Goal: Check status

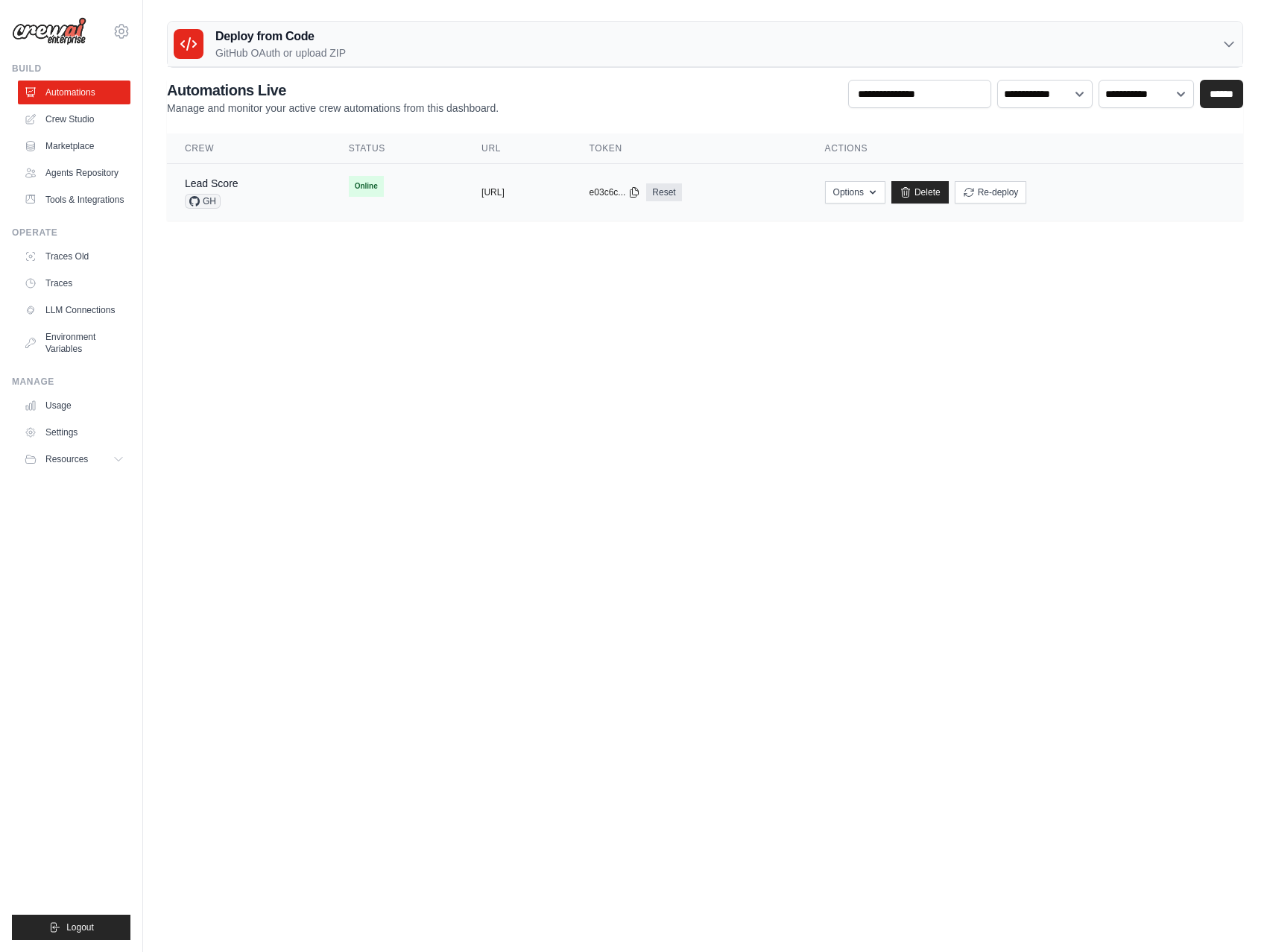
click at [251, 188] on div "Lead Score GH" at bounding box center [248, 192] width 128 height 33
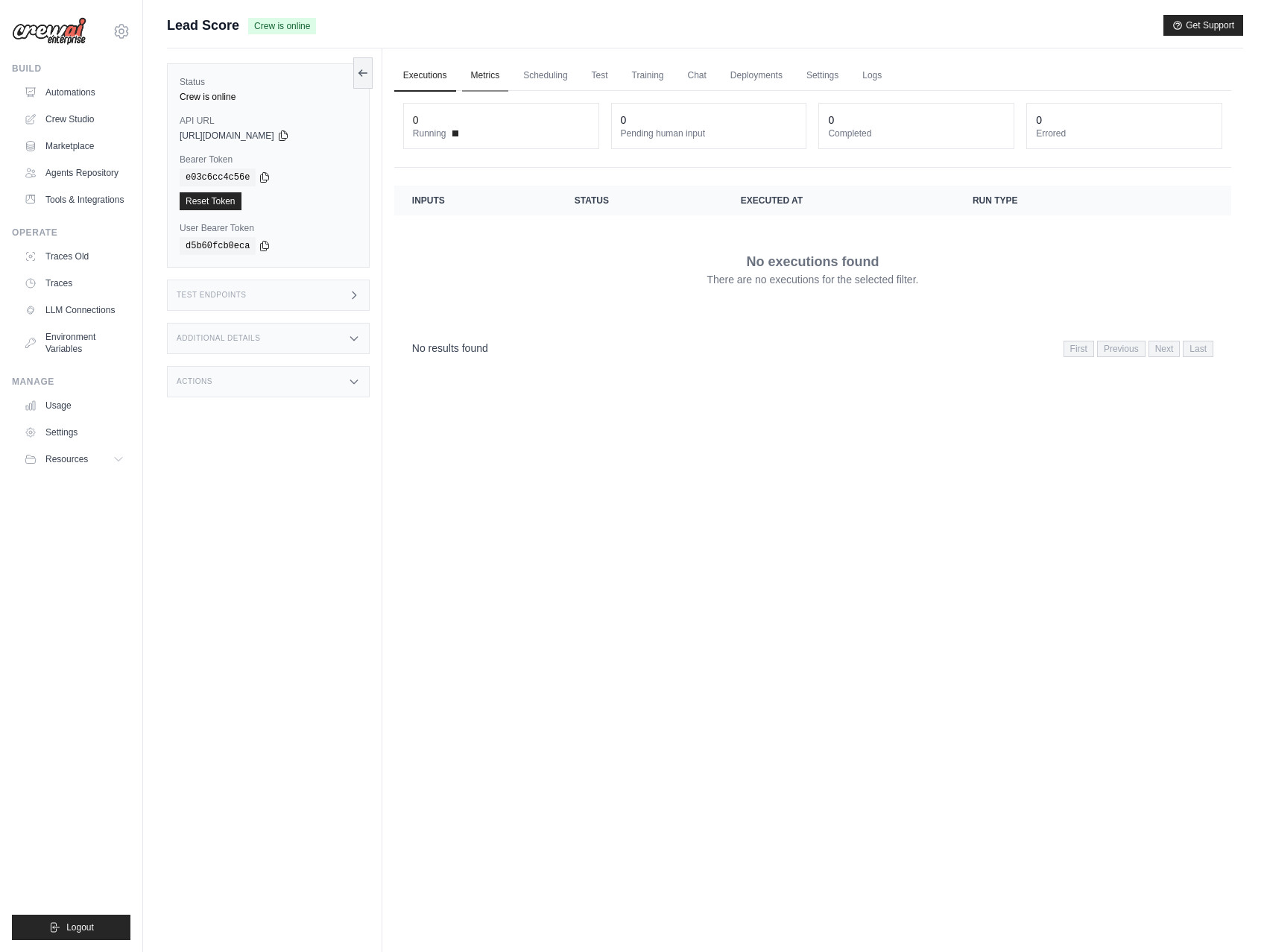
click at [492, 84] on link "Metrics" at bounding box center [486, 76] width 47 height 32
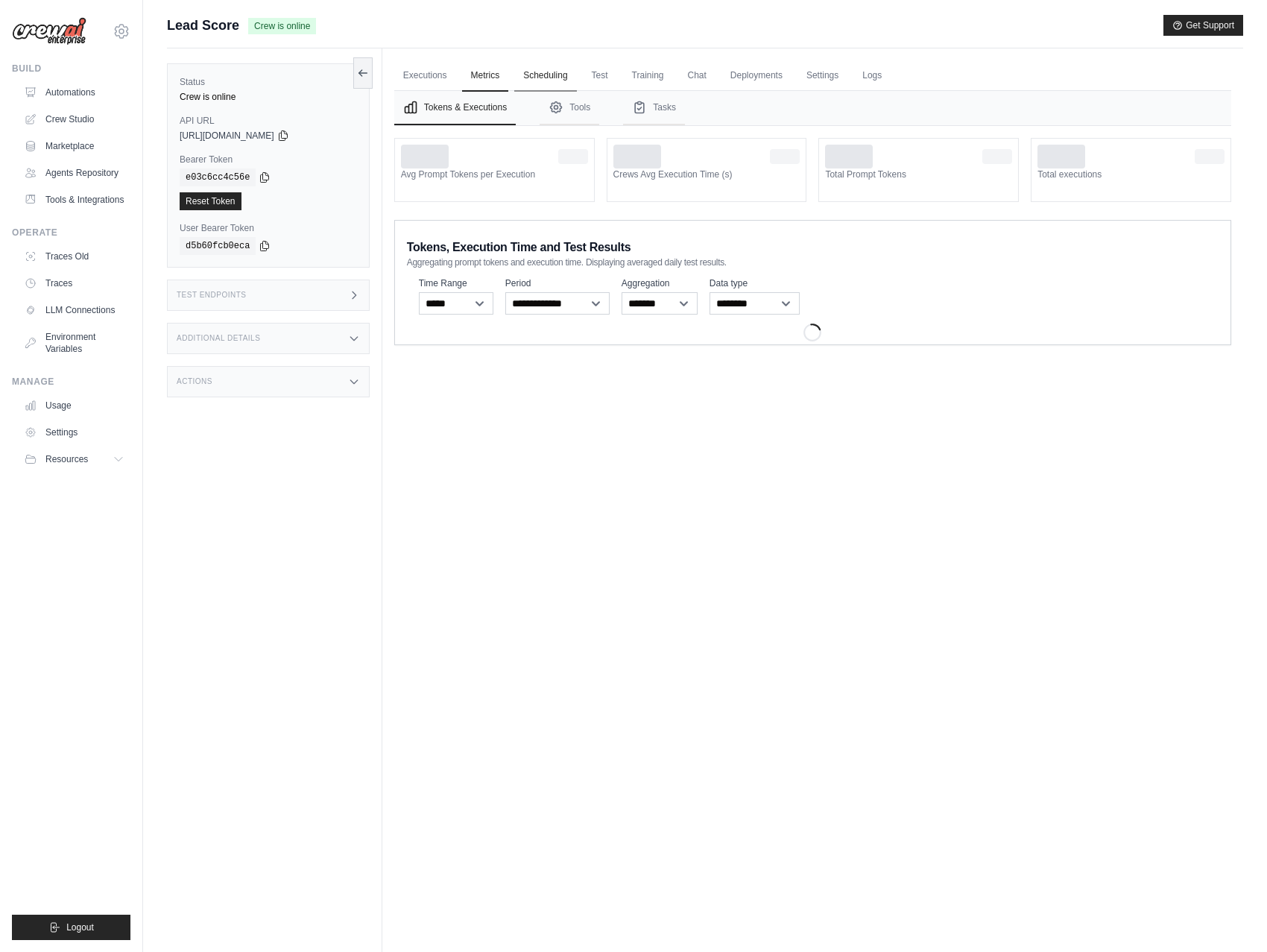
click at [541, 73] on link "Scheduling" at bounding box center [545, 76] width 62 height 32
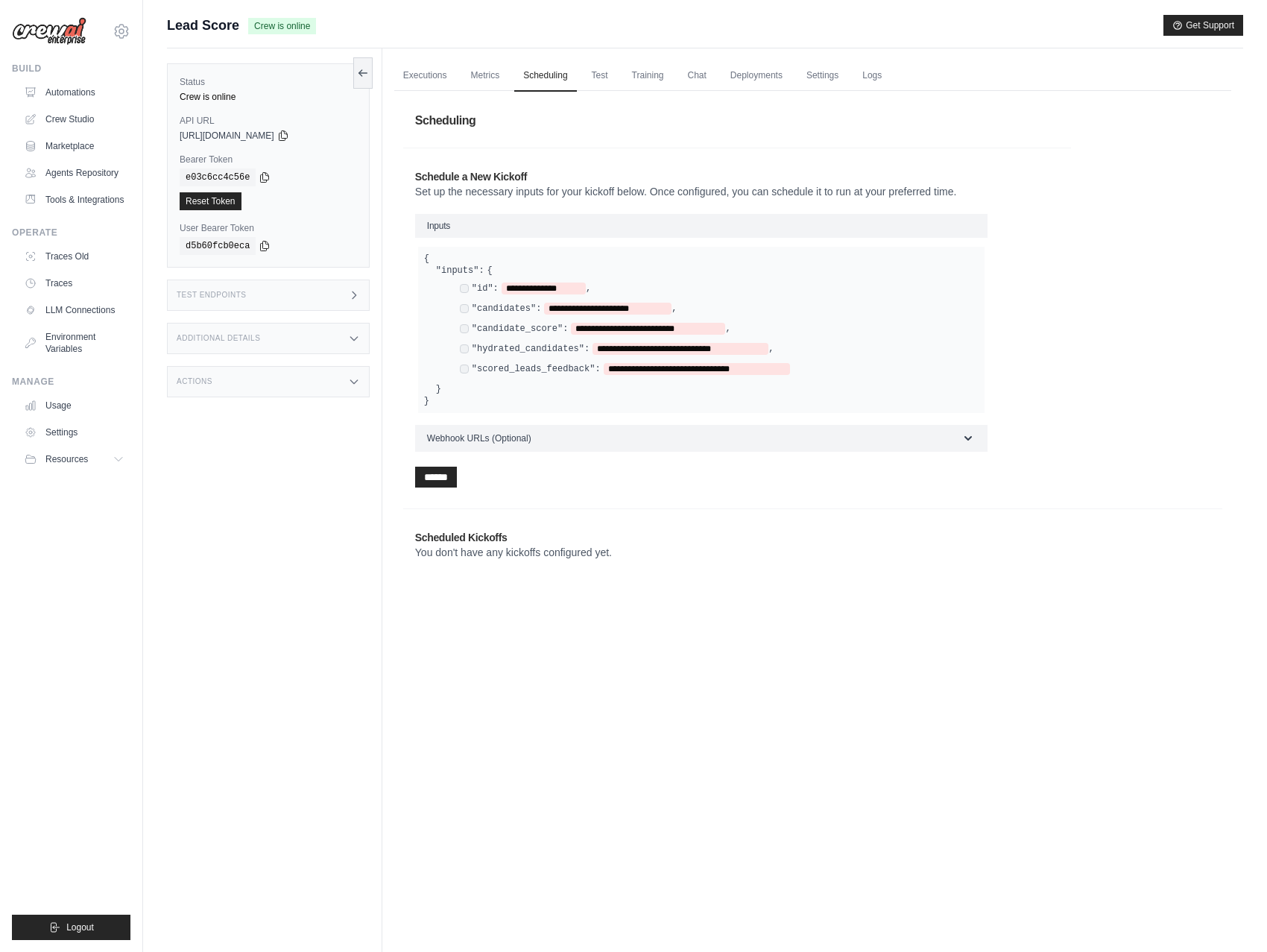
drag, startPoint x: 608, startPoint y: 76, endPoint x: 620, endPoint y: 76, distance: 12.0
click at [608, 76] on link "Test" at bounding box center [599, 76] width 34 height 32
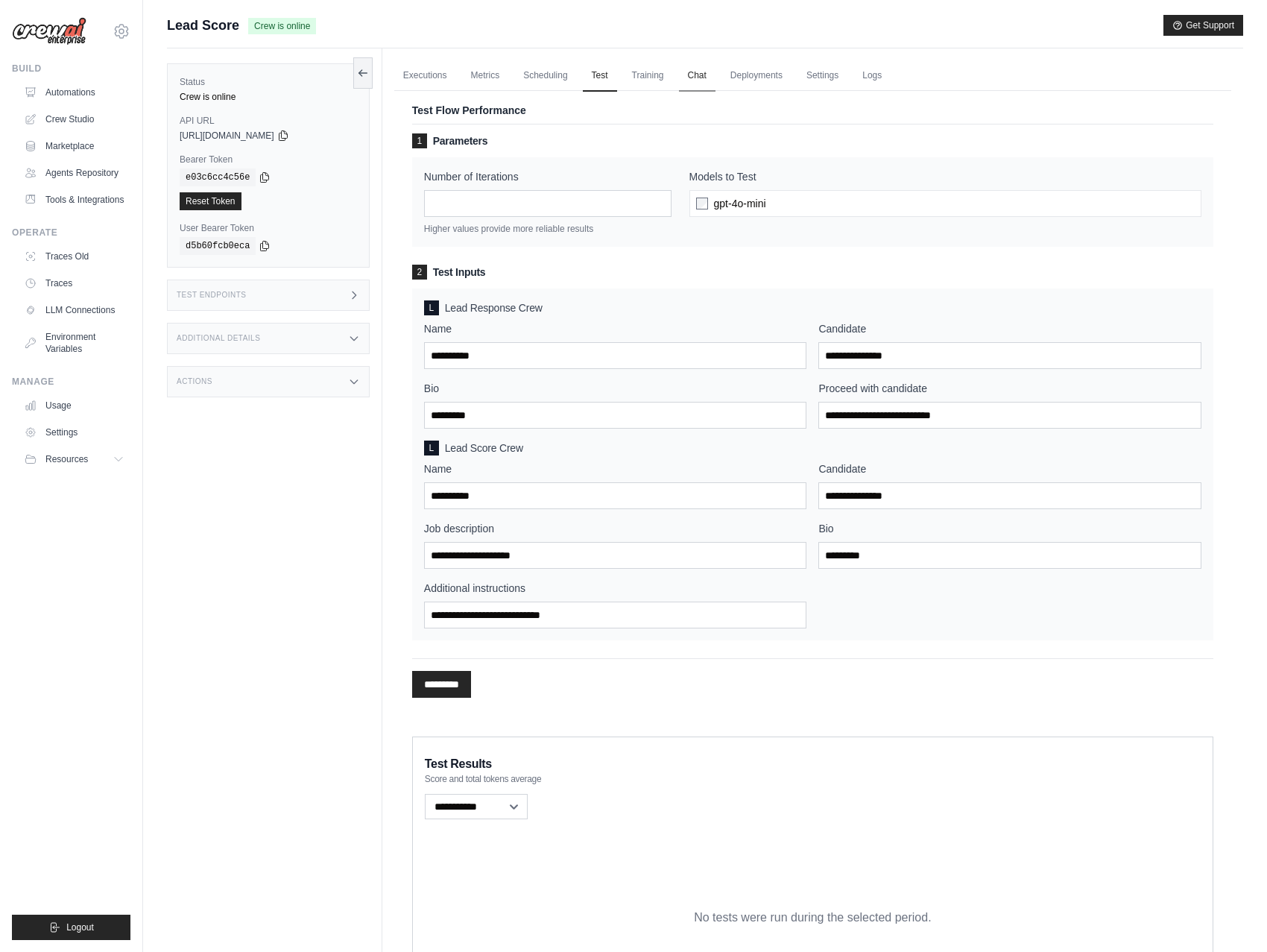
click at [698, 78] on link "Chat" at bounding box center [696, 76] width 36 height 32
click at [262, 290] on div "Test Endpoints" at bounding box center [268, 296] width 202 height 32
click at [466, 408] on p "Initiate execution for your flow" at bounding box center [460, 413] width 118 height 12
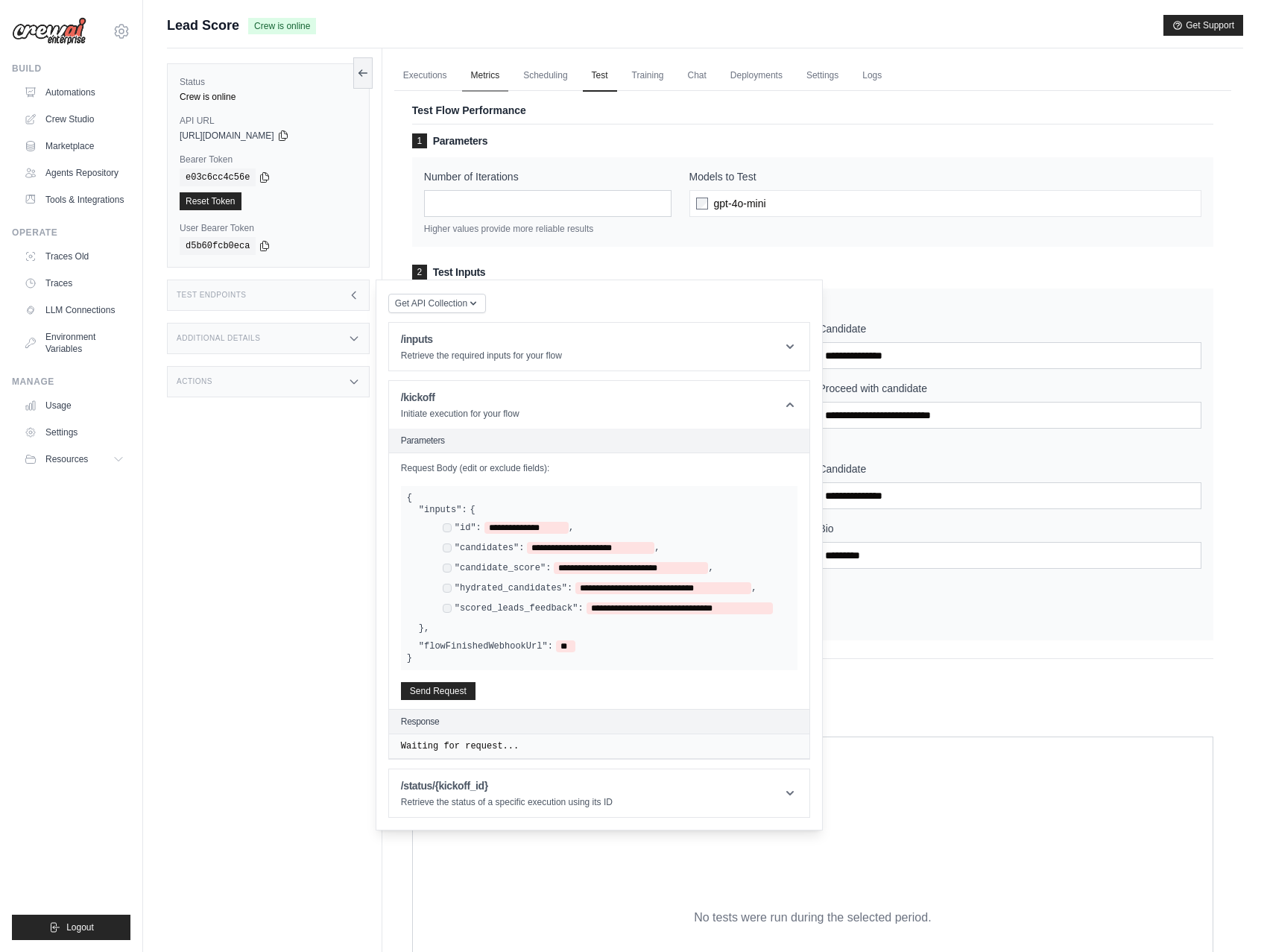
click at [491, 76] on link "Metrics" at bounding box center [486, 76] width 47 height 32
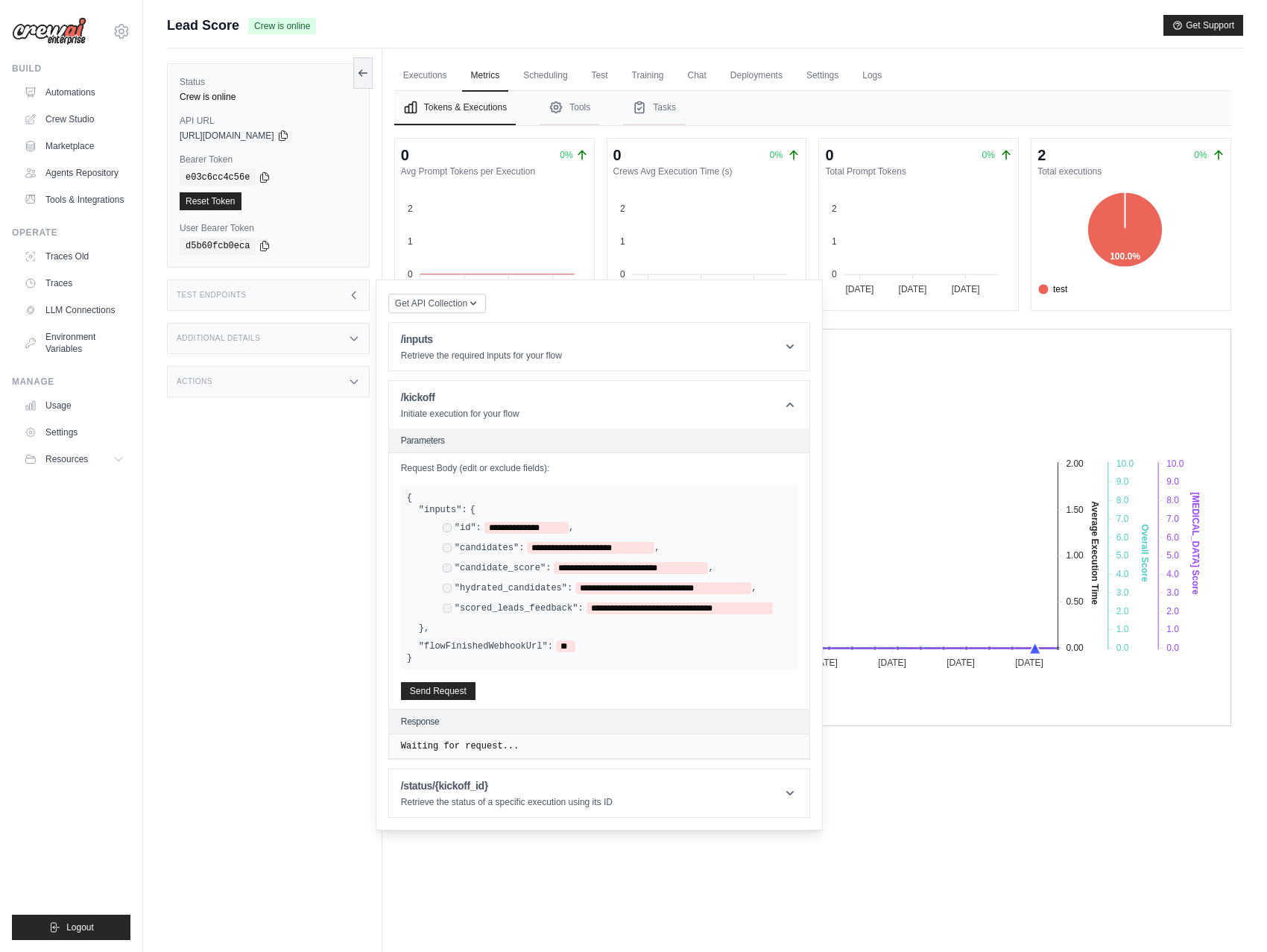
click at [347, 287] on div "Test Endpoints" at bounding box center [268, 296] width 202 height 32
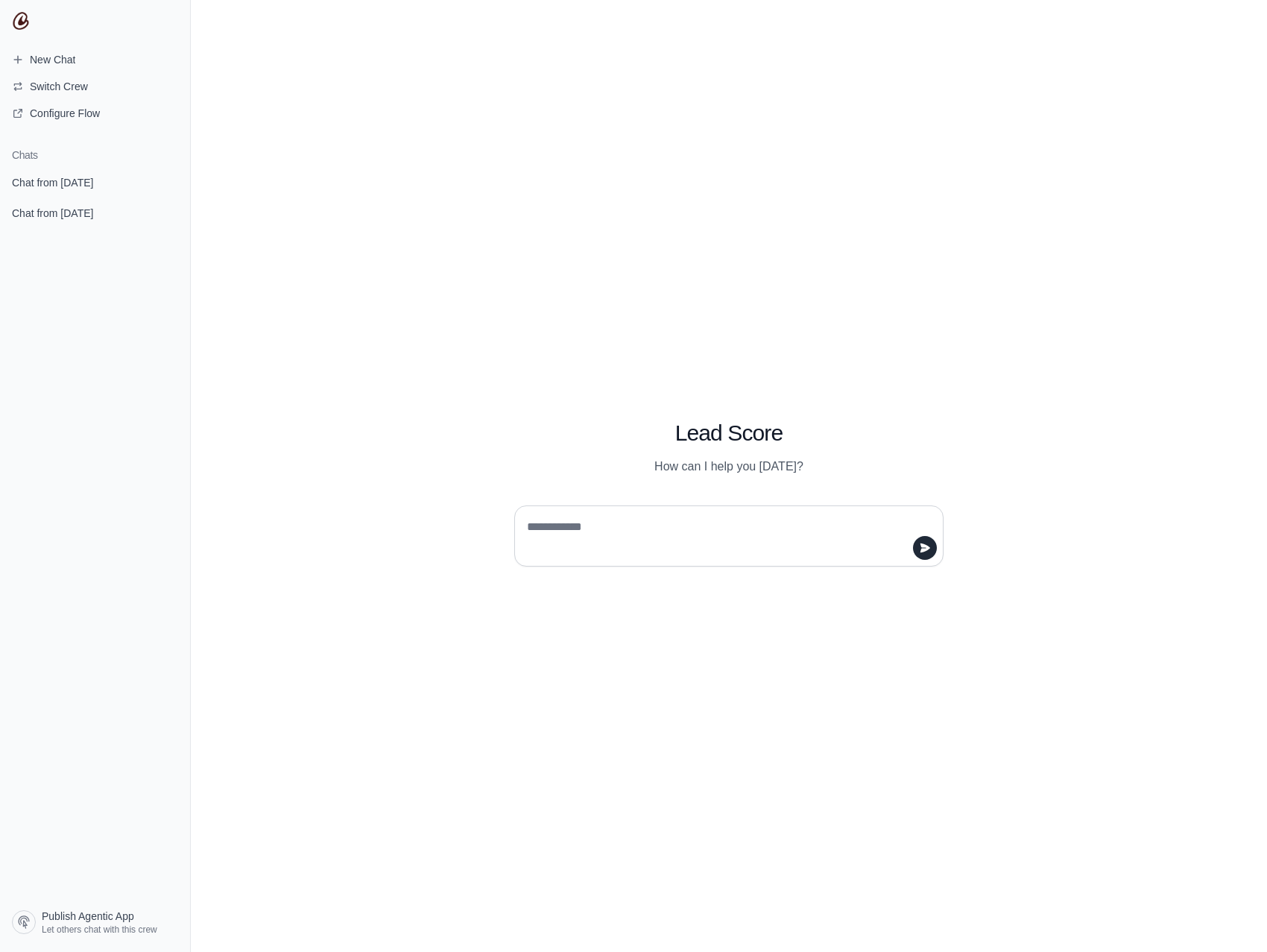
click at [599, 527] on textarea at bounding box center [724, 535] width 401 height 42
click at [633, 517] on textarea at bounding box center [724, 535] width 401 height 42
paste textarea "**********"
type textarea "**********"
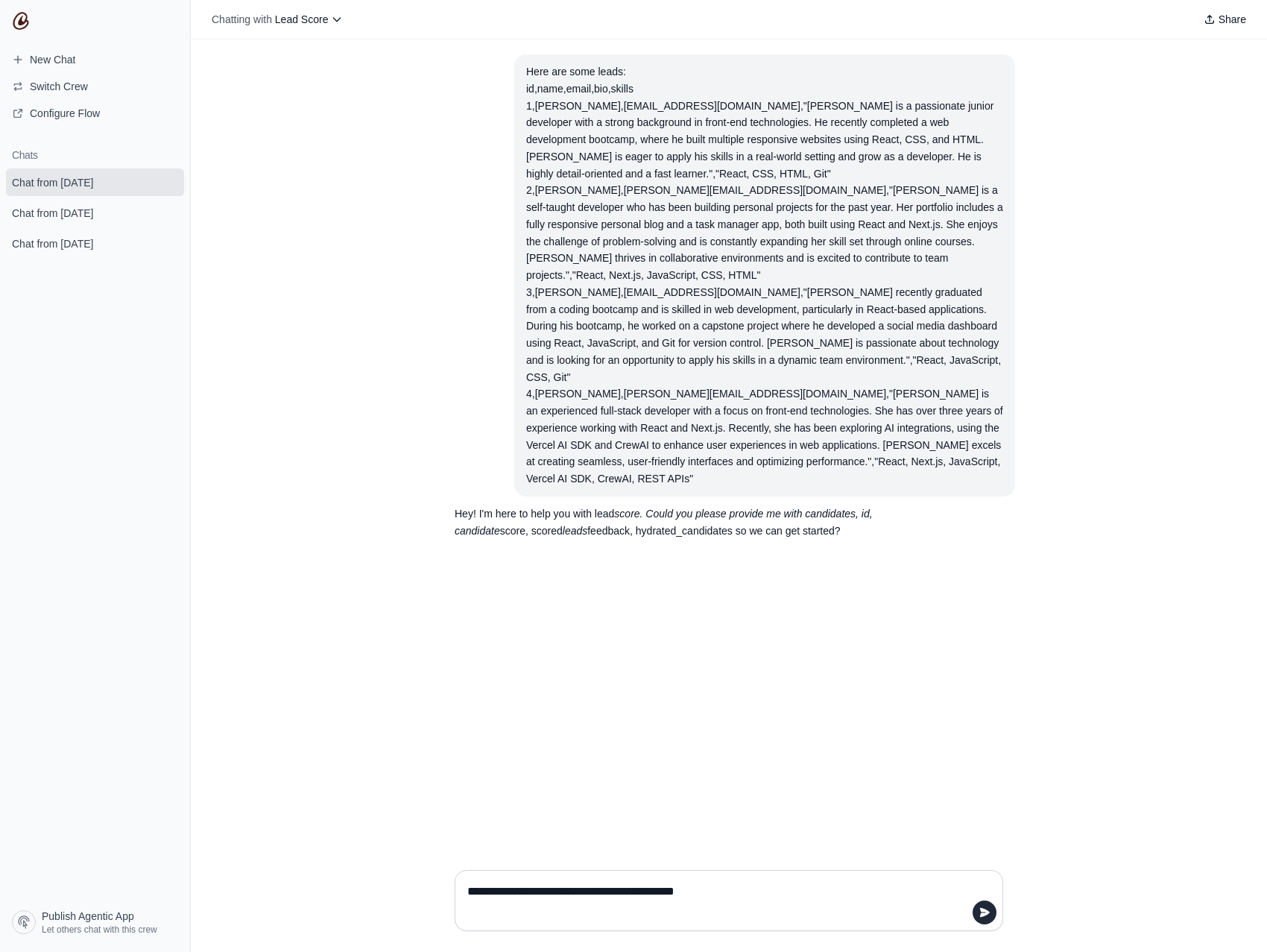
type textarea "**********"
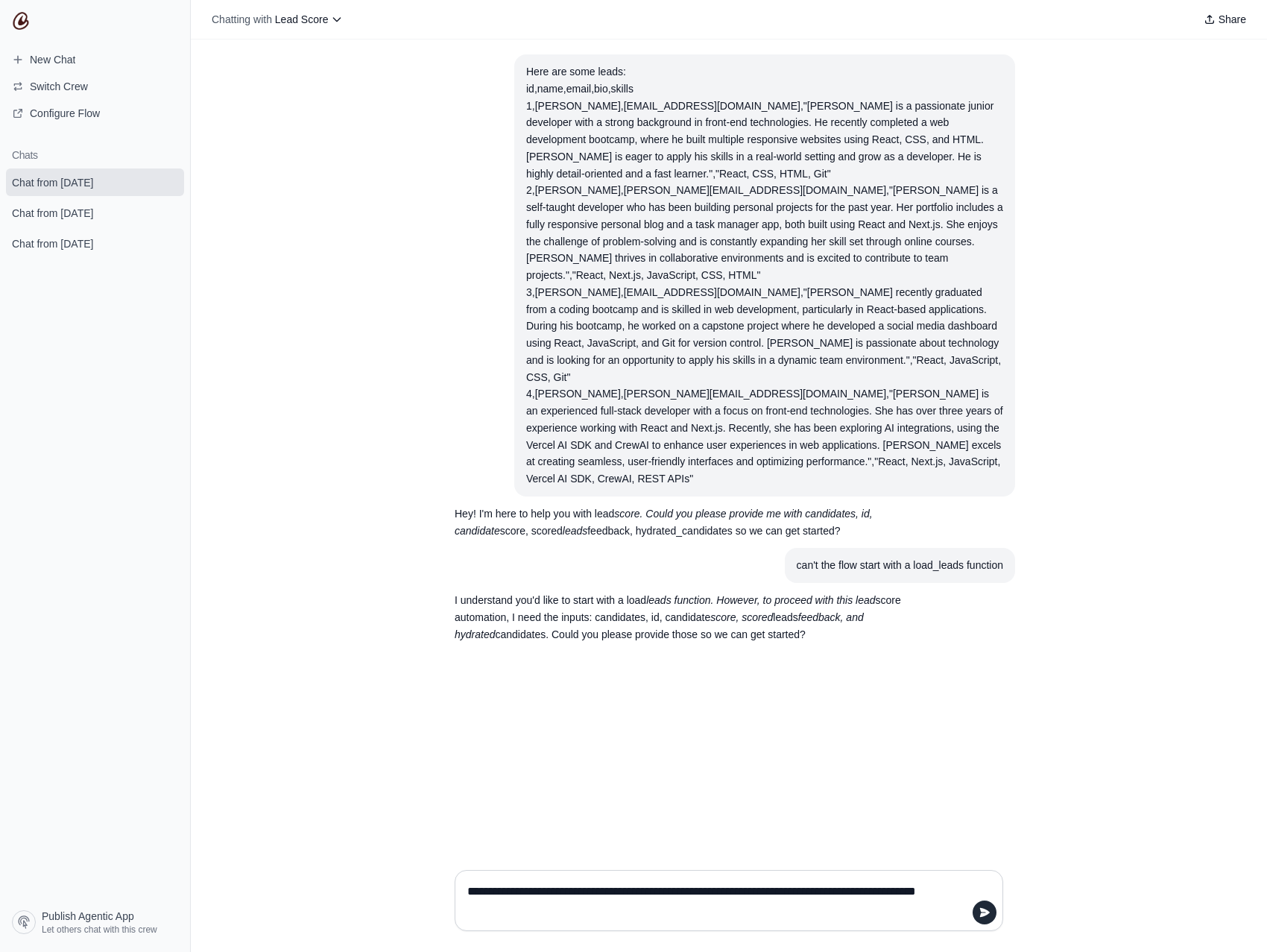
type textarea "**********"
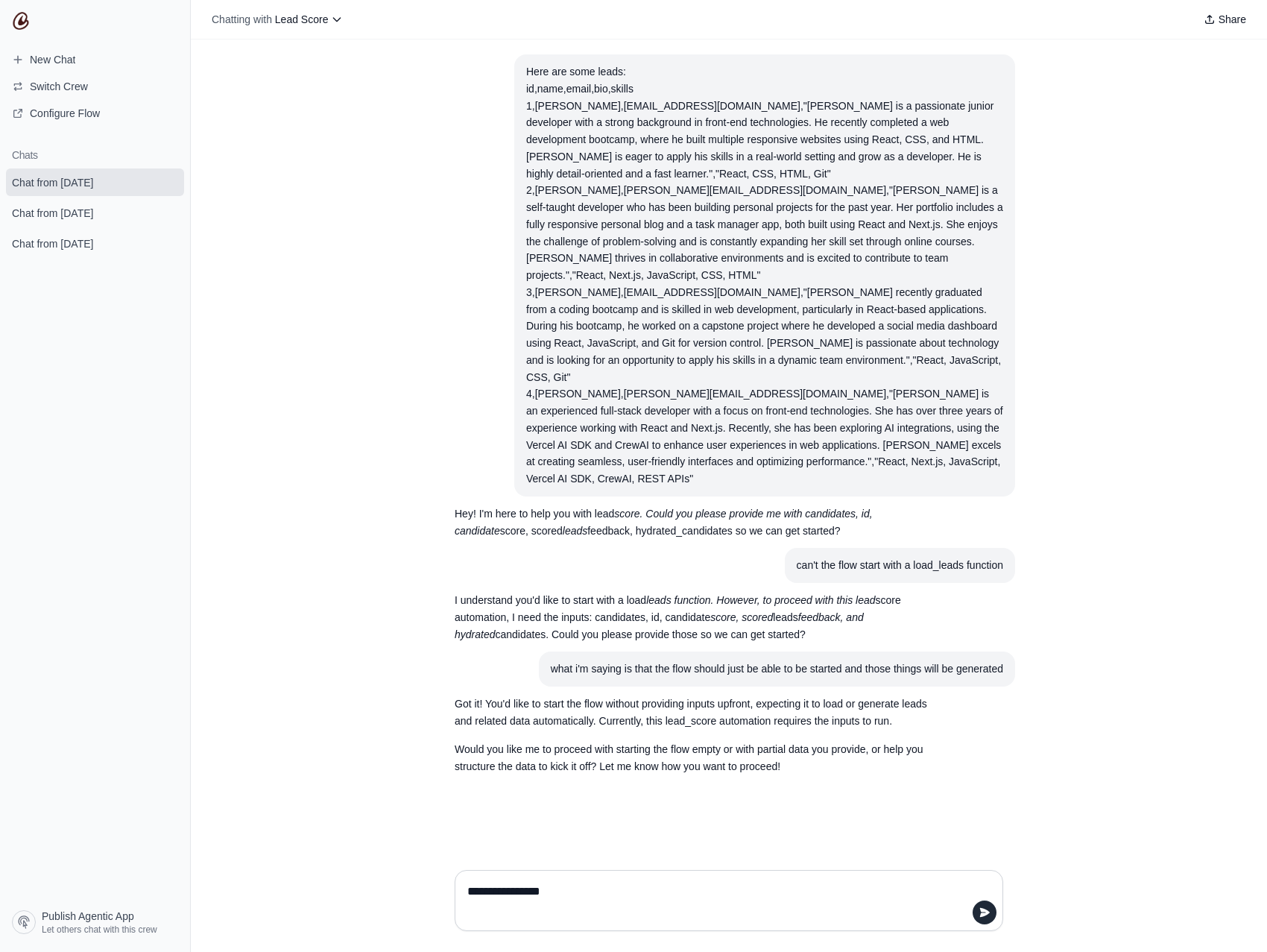
type textarea "**********"
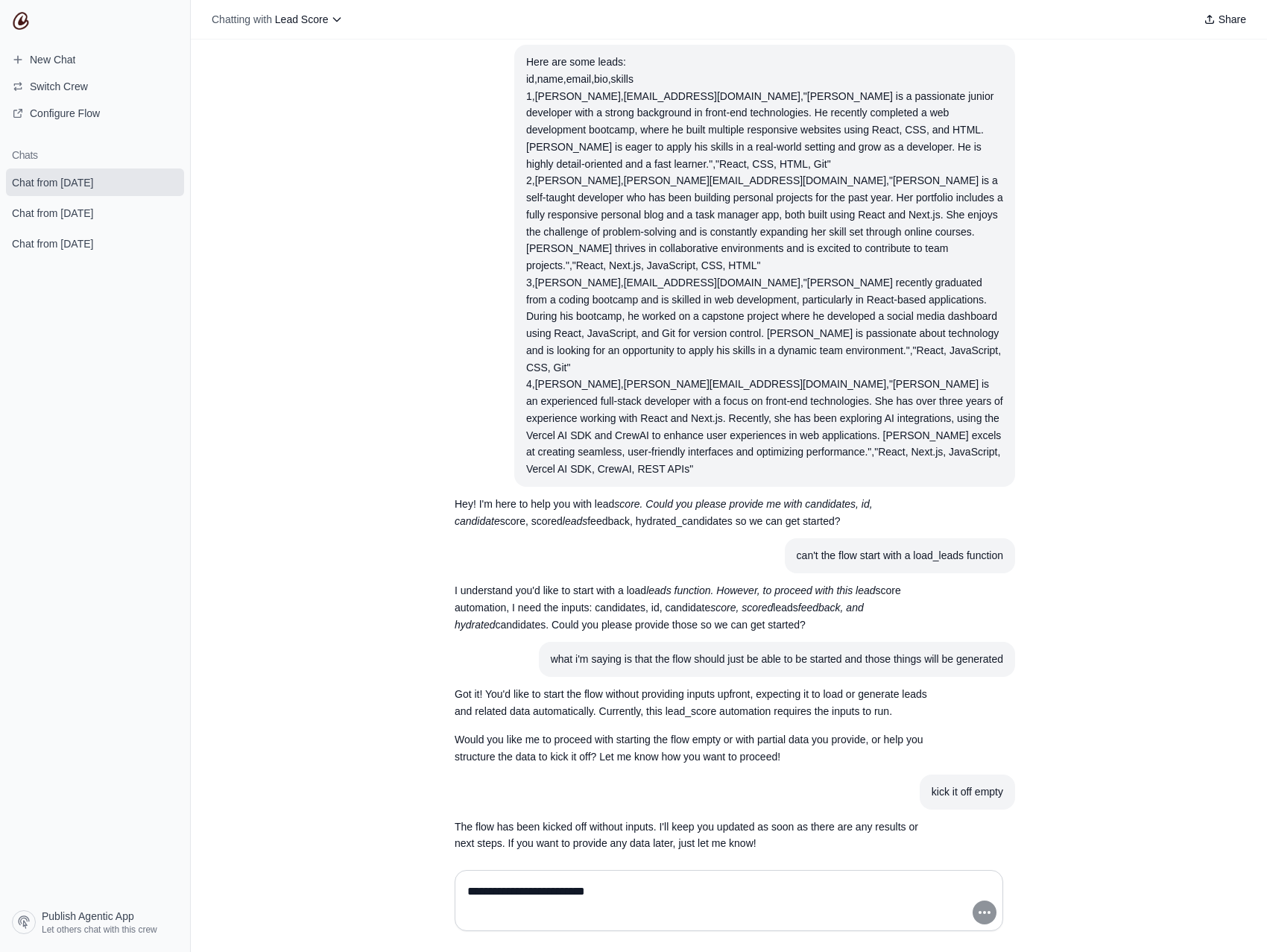
type textarea "**********"
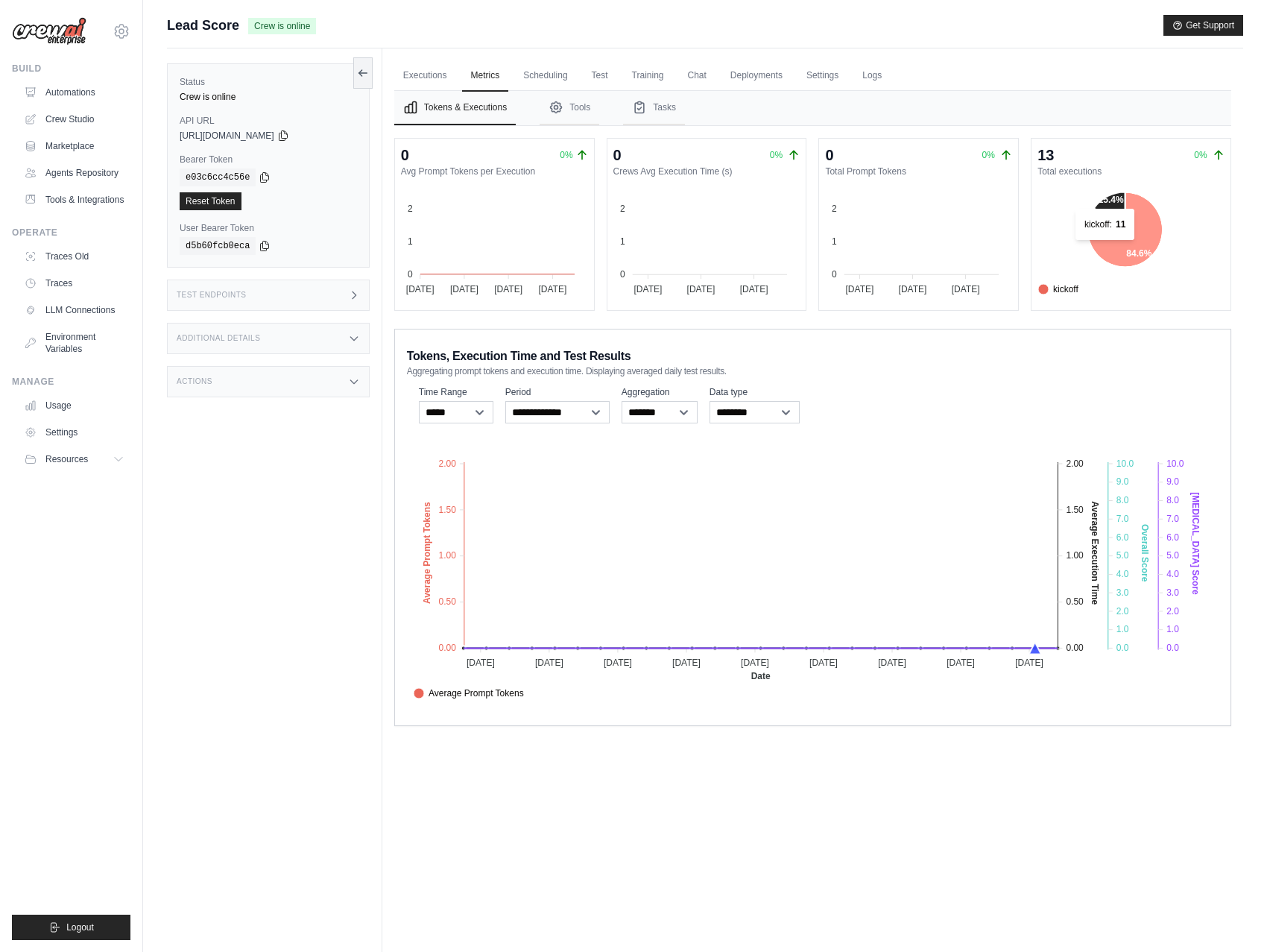
click at [1106, 247] on icon at bounding box center [1124, 228] width 76 height 76
click at [1109, 247] on icon at bounding box center [1124, 228] width 81 height 81
click at [434, 77] on link "Executions" at bounding box center [425, 76] width 62 height 32
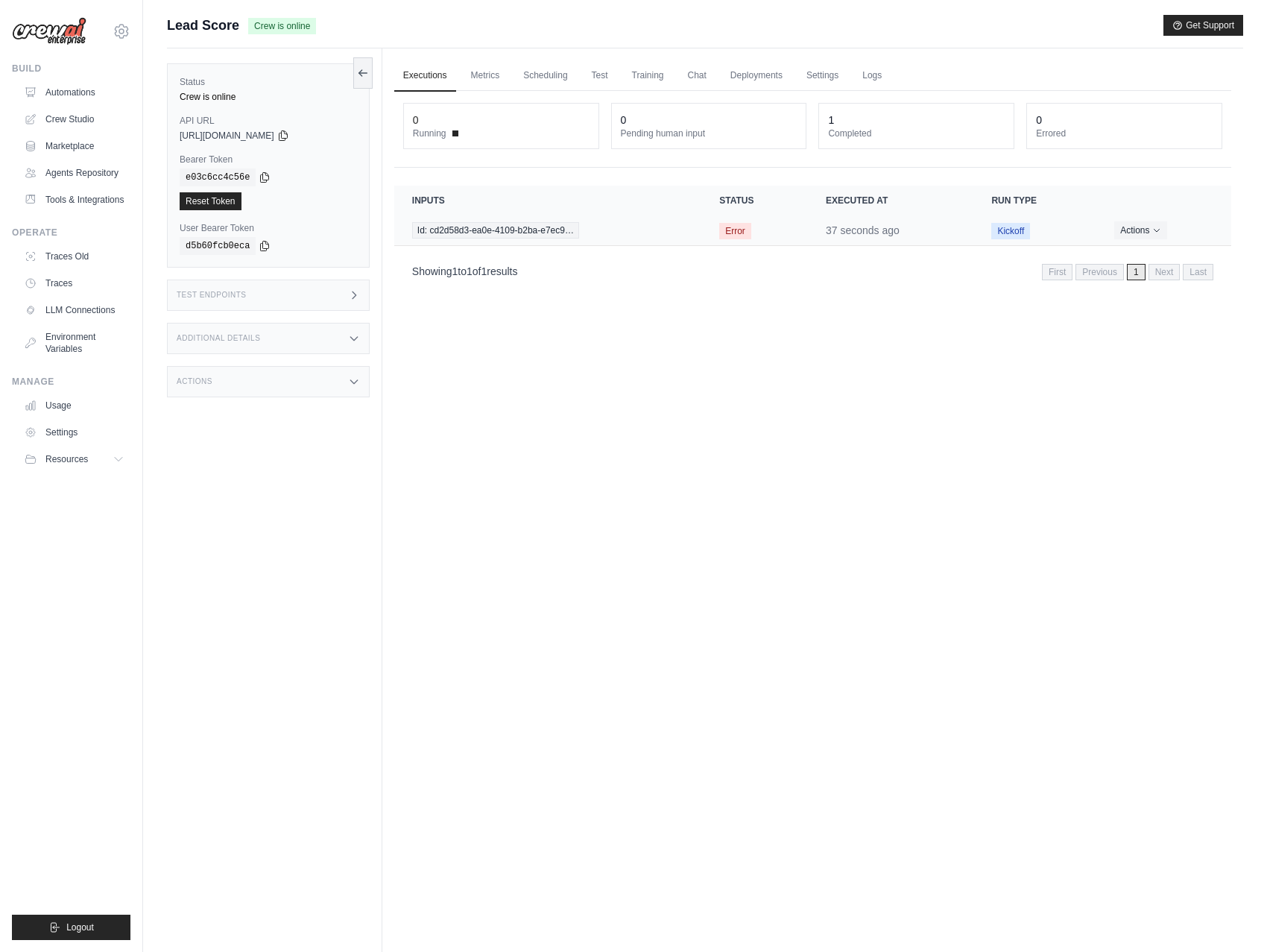
click at [733, 232] on span "Error" at bounding box center [735, 231] width 32 height 17
click at [516, 222] on span "Id: cd2d58d3-ea0e-4109-b2ba-e7ec9…" at bounding box center [495, 230] width 167 height 17
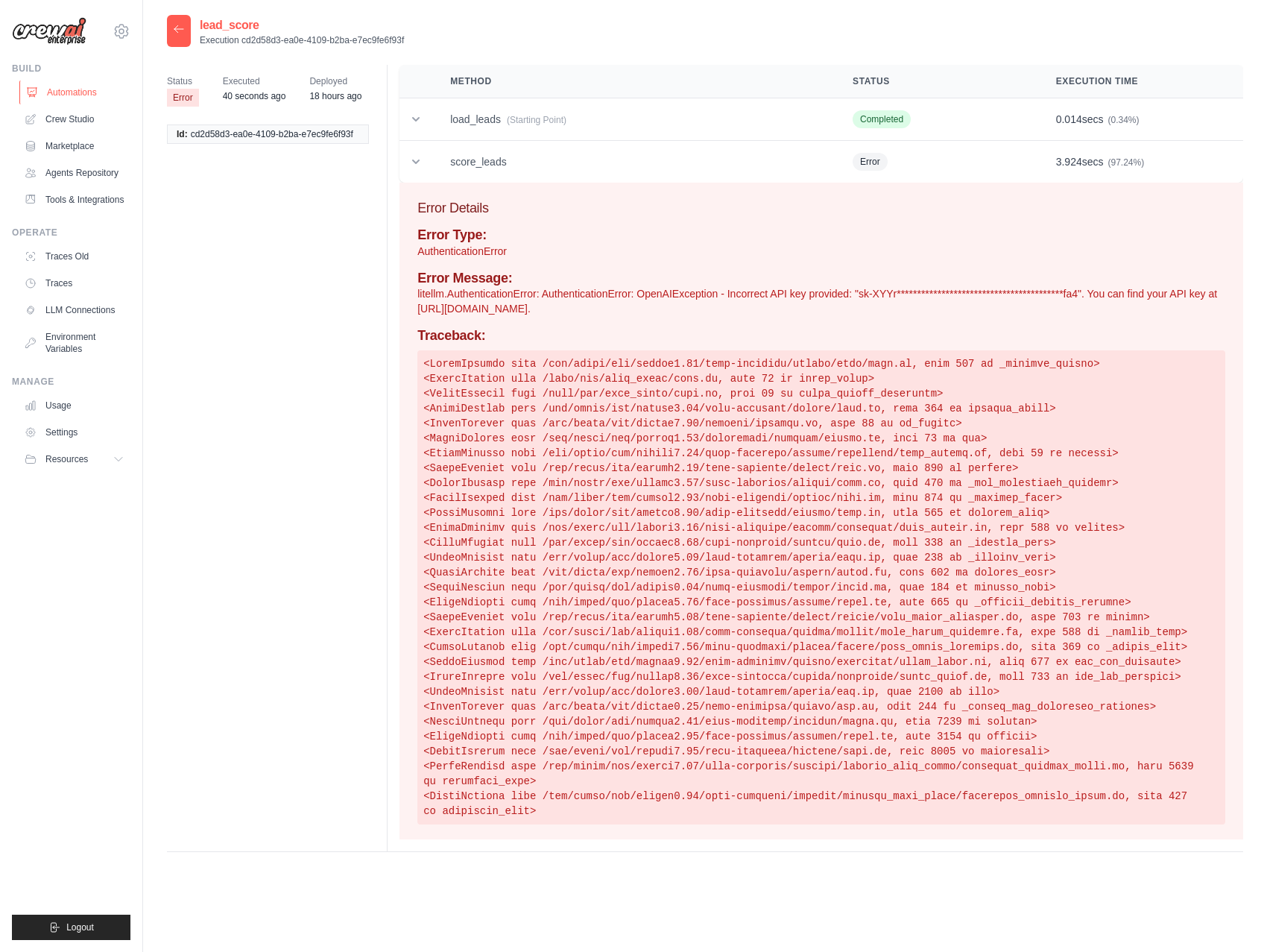
click at [68, 91] on link "Automations" at bounding box center [76, 92] width 113 height 24
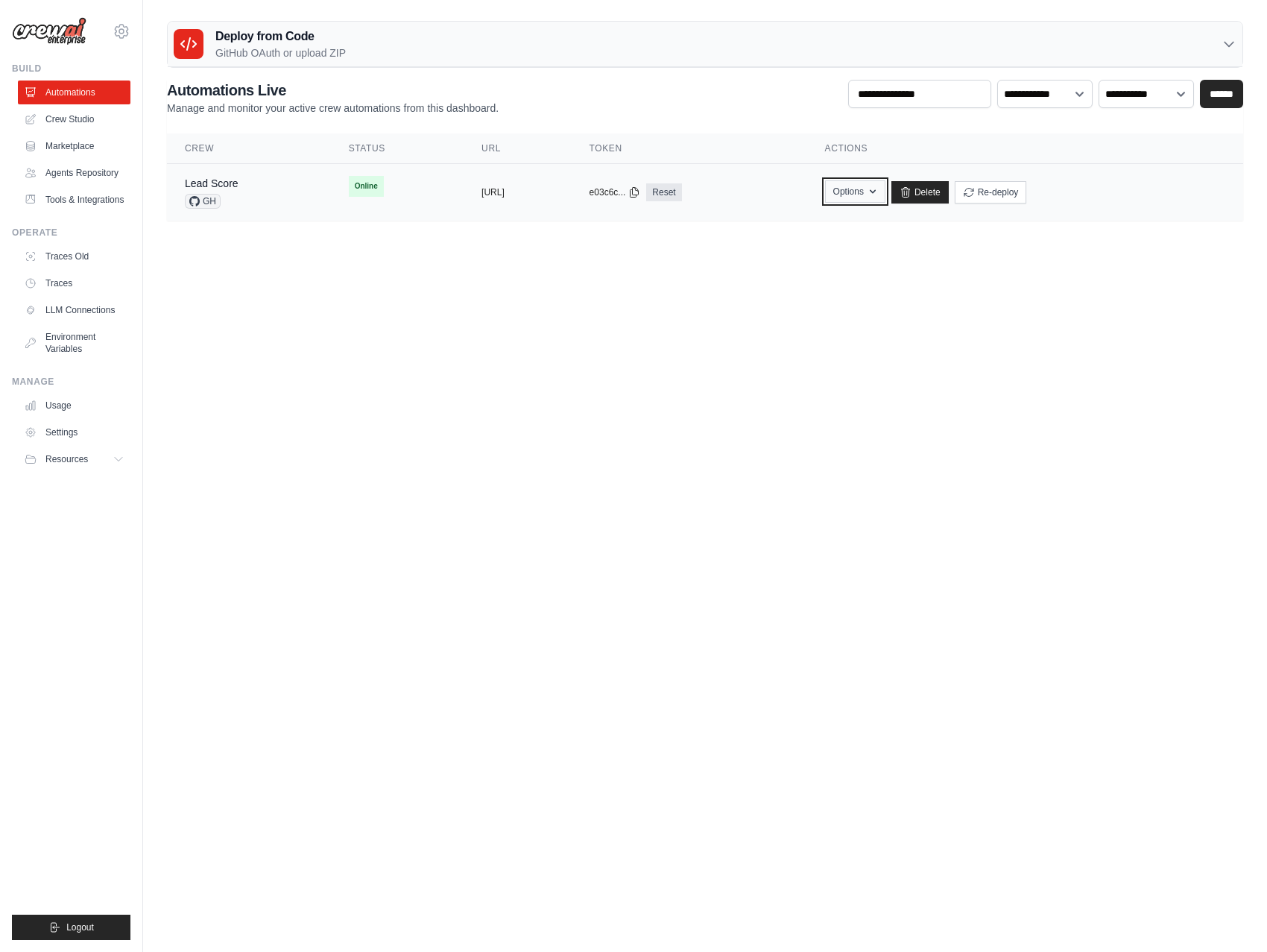
click at [878, 191] on icon "button" at bounding box center [873, 191] width 12 height 12
click at [254, 173] on td "Lead Score GH" at bounding box center [249, 193] width 164 height 58
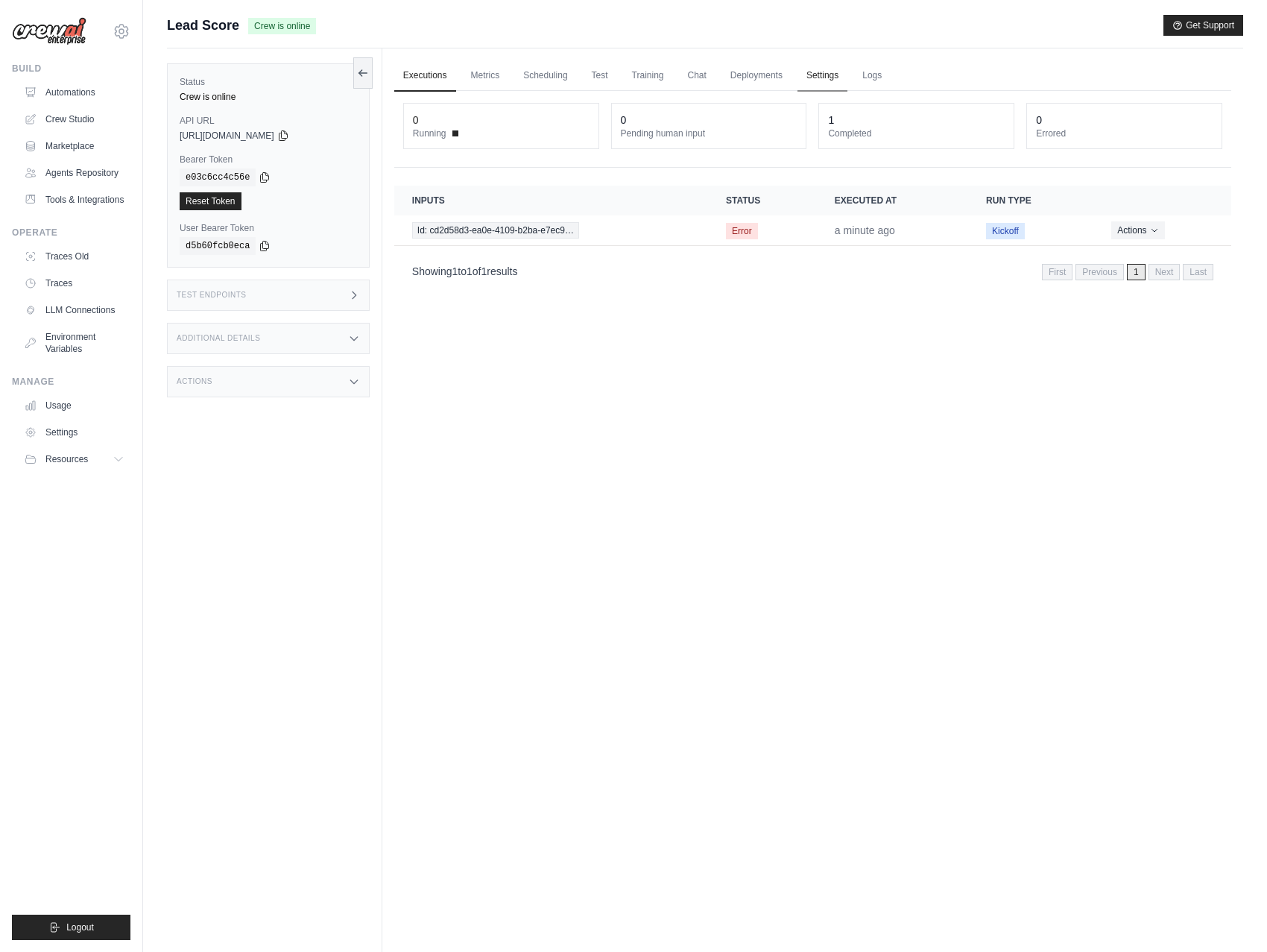
click at [822, 73] on link "Settings" at bounding box center [822, 76] width 50 height 32
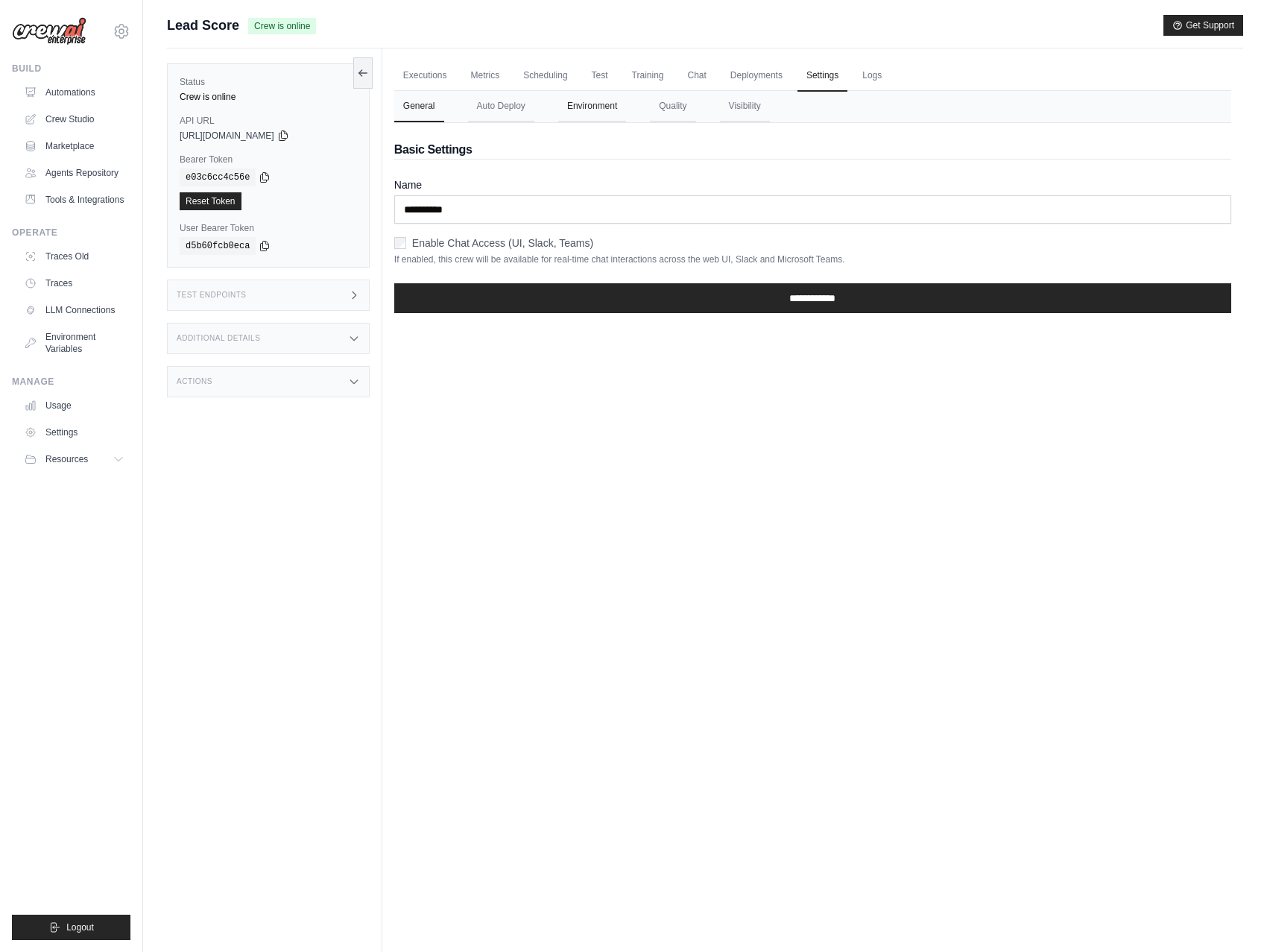
click at [566, 103] on button "Environment" at bounding box center [592, 107] width 68 height 32
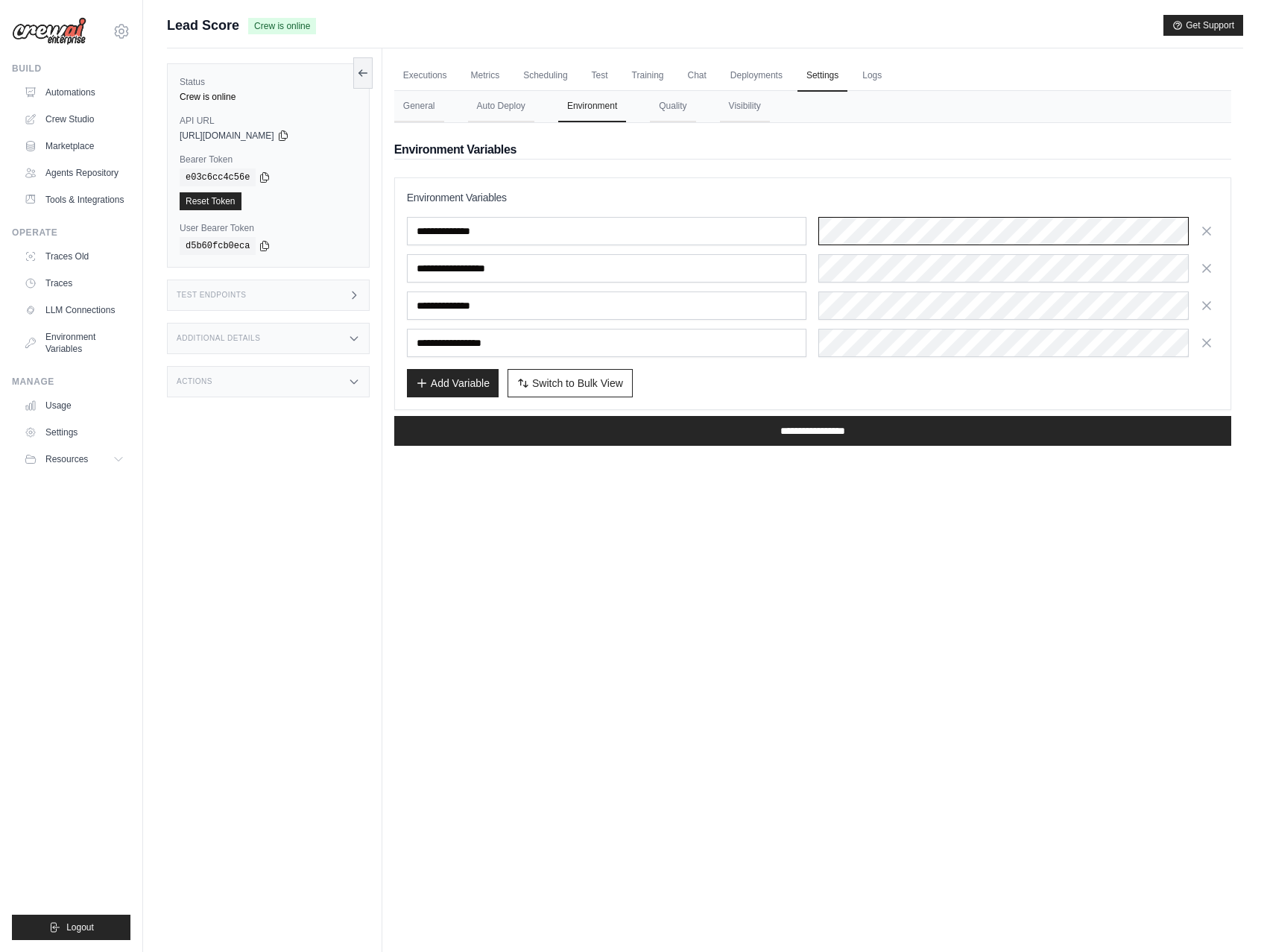
click at [394, 416] on input "**********" at bounding box center [813, 431] width 837 height 30
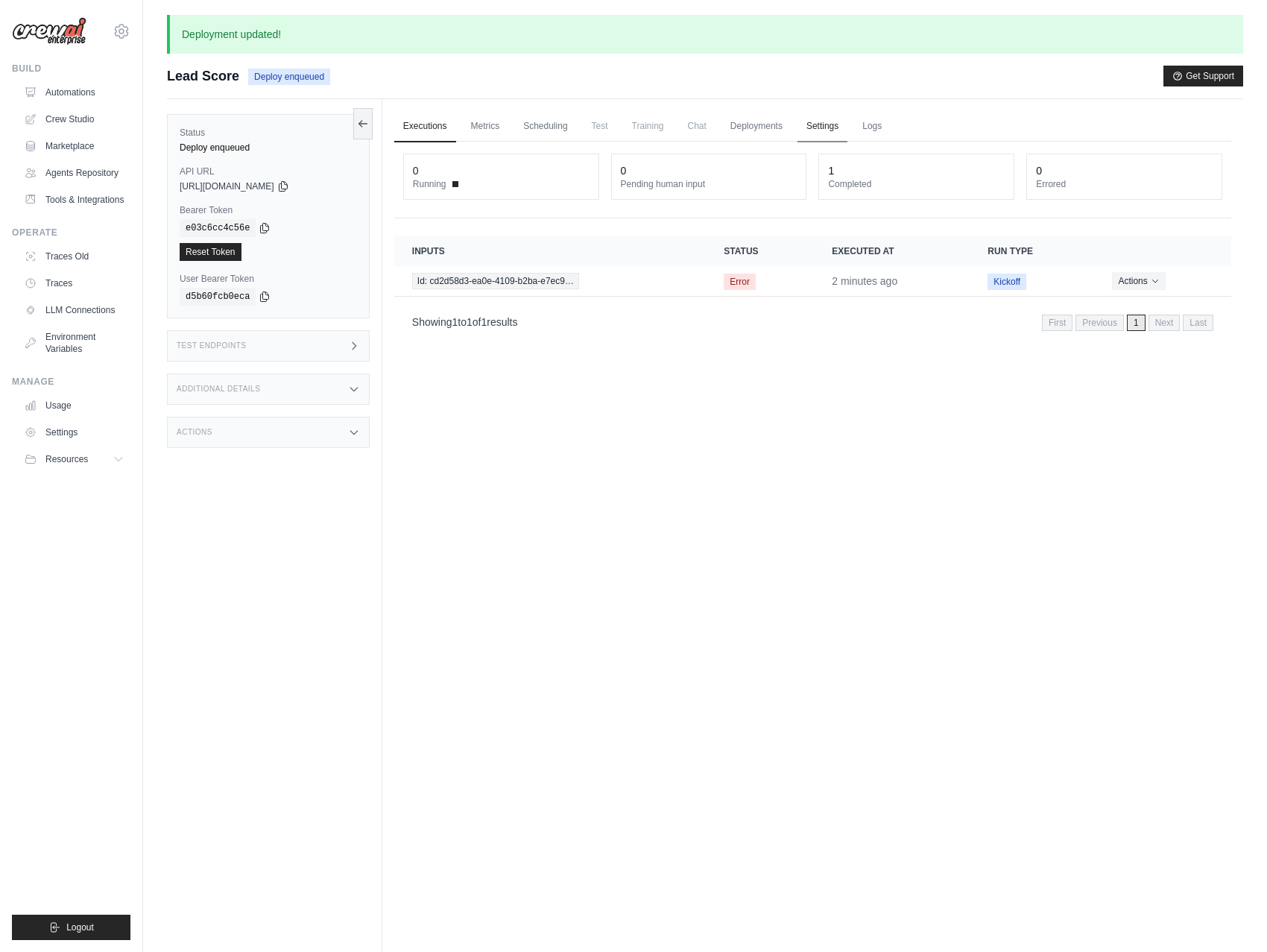
click at [840, 124] on link "Settings" at bounding box center [822, 127] width 50 height 32
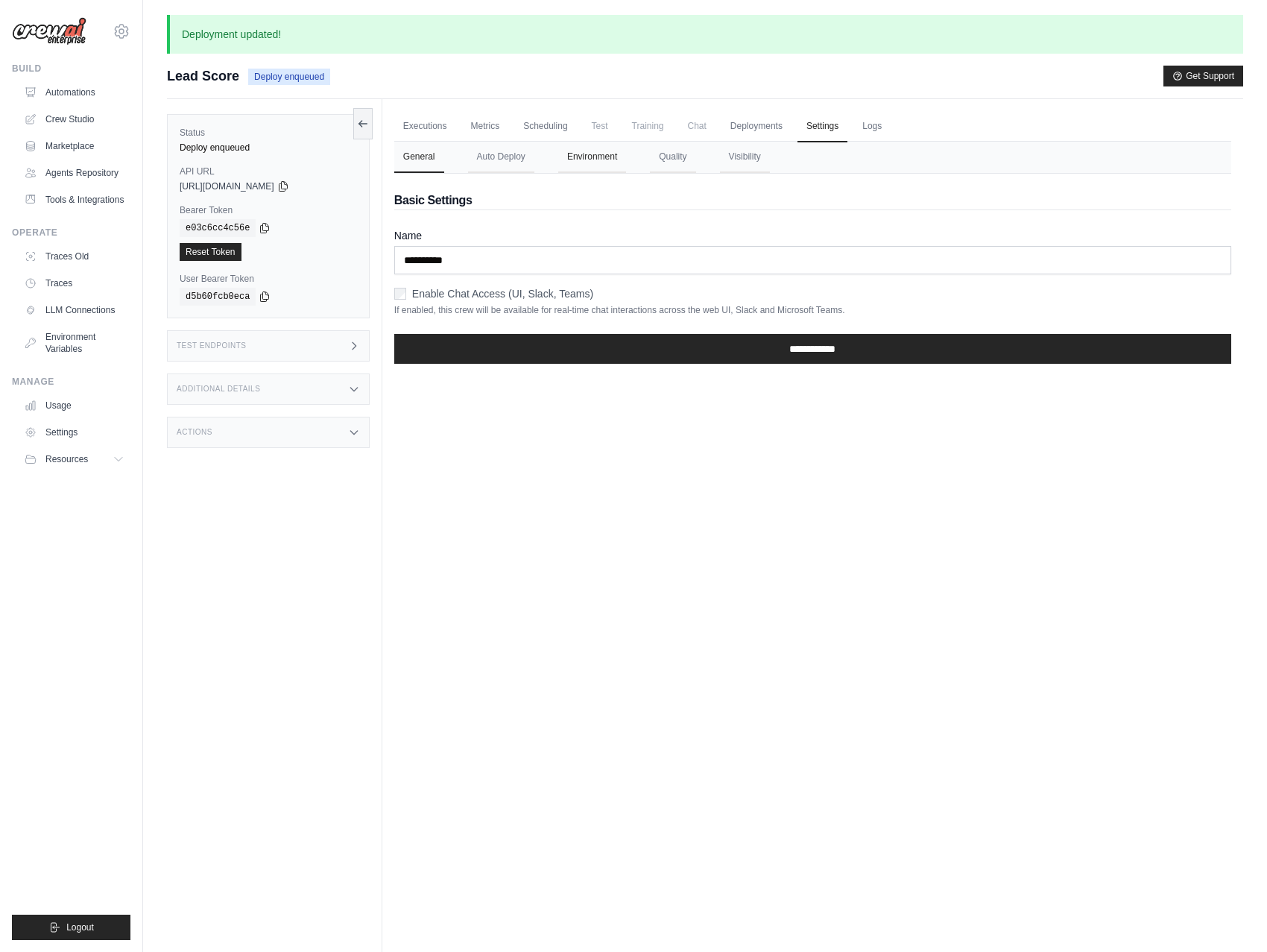
drag, startPoint x: 578, startPoint y: 158, endPoint x: 597, endPoint y: 164, distance: 19.9
click at [578, 158] on button "Environment" at bounding box center [592, 158] width 68 height 32
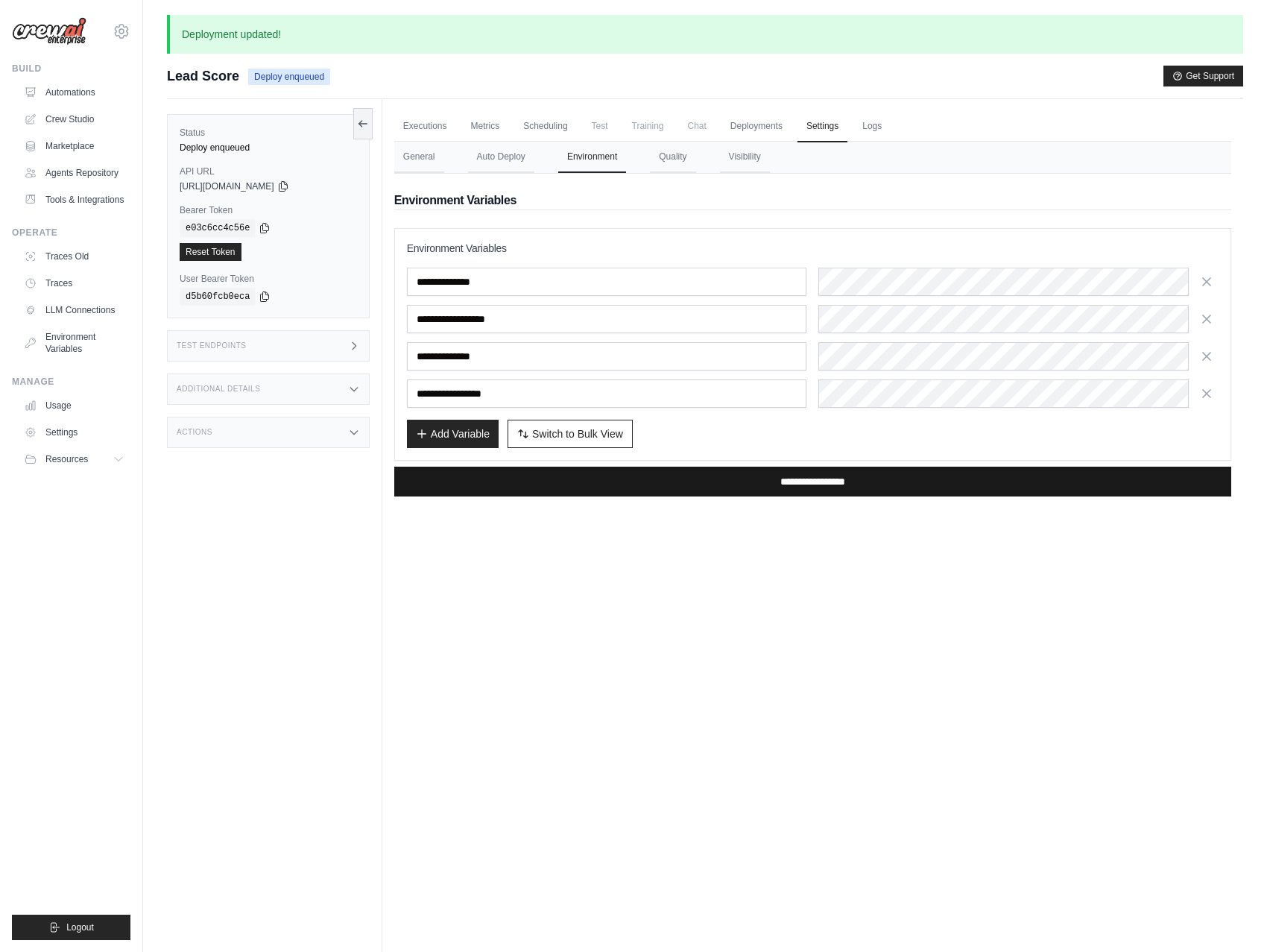
click at [886, 484] on input "**********" at bounding box center [813, 481] width 837 height 30
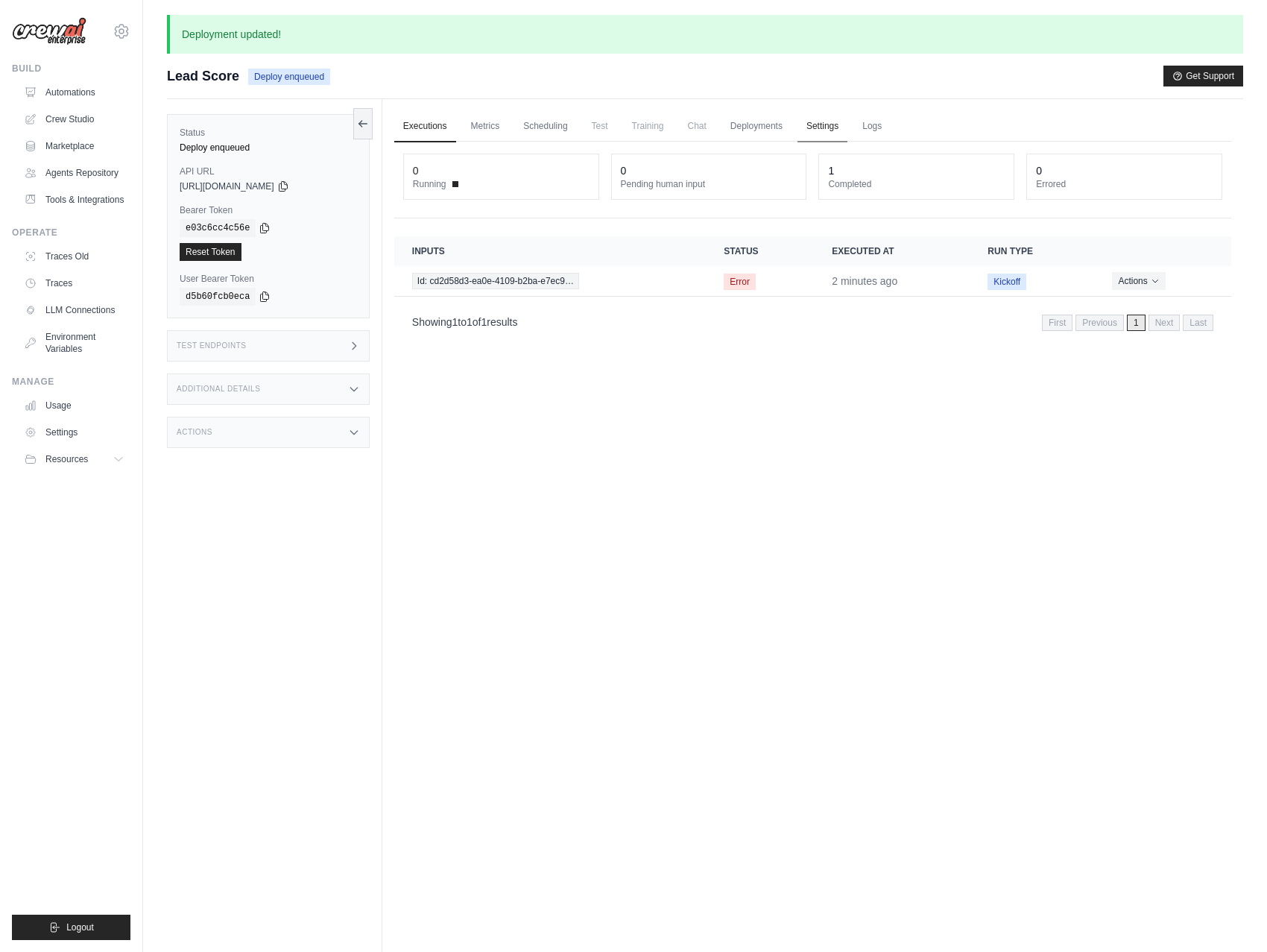
click at [809, 120] on link "Settings" at bounding box center [822, 127] width 50 height 32
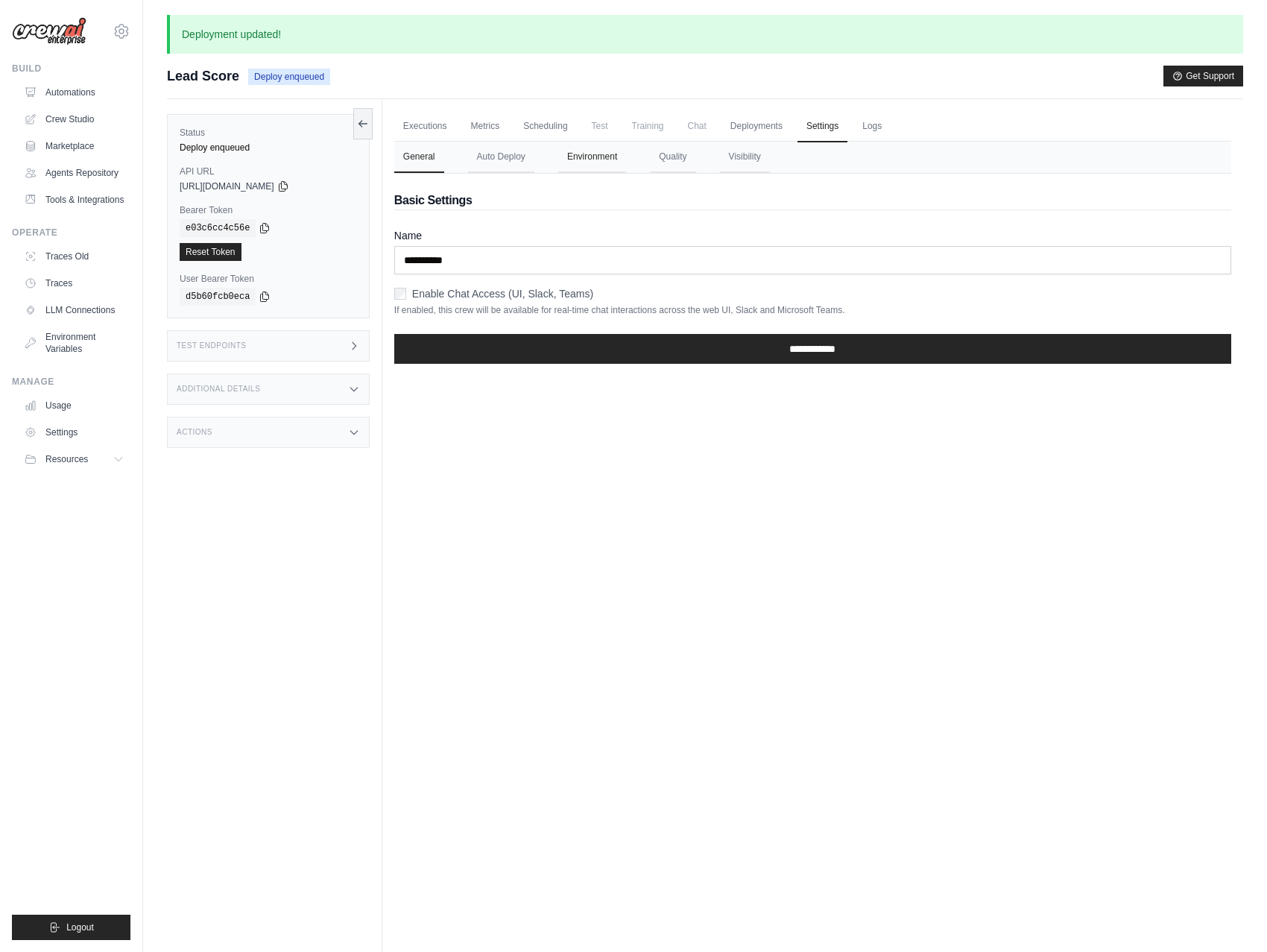
click at [601, 148] on button "Environment" at bounding box center [592, 158] width 68 height 32
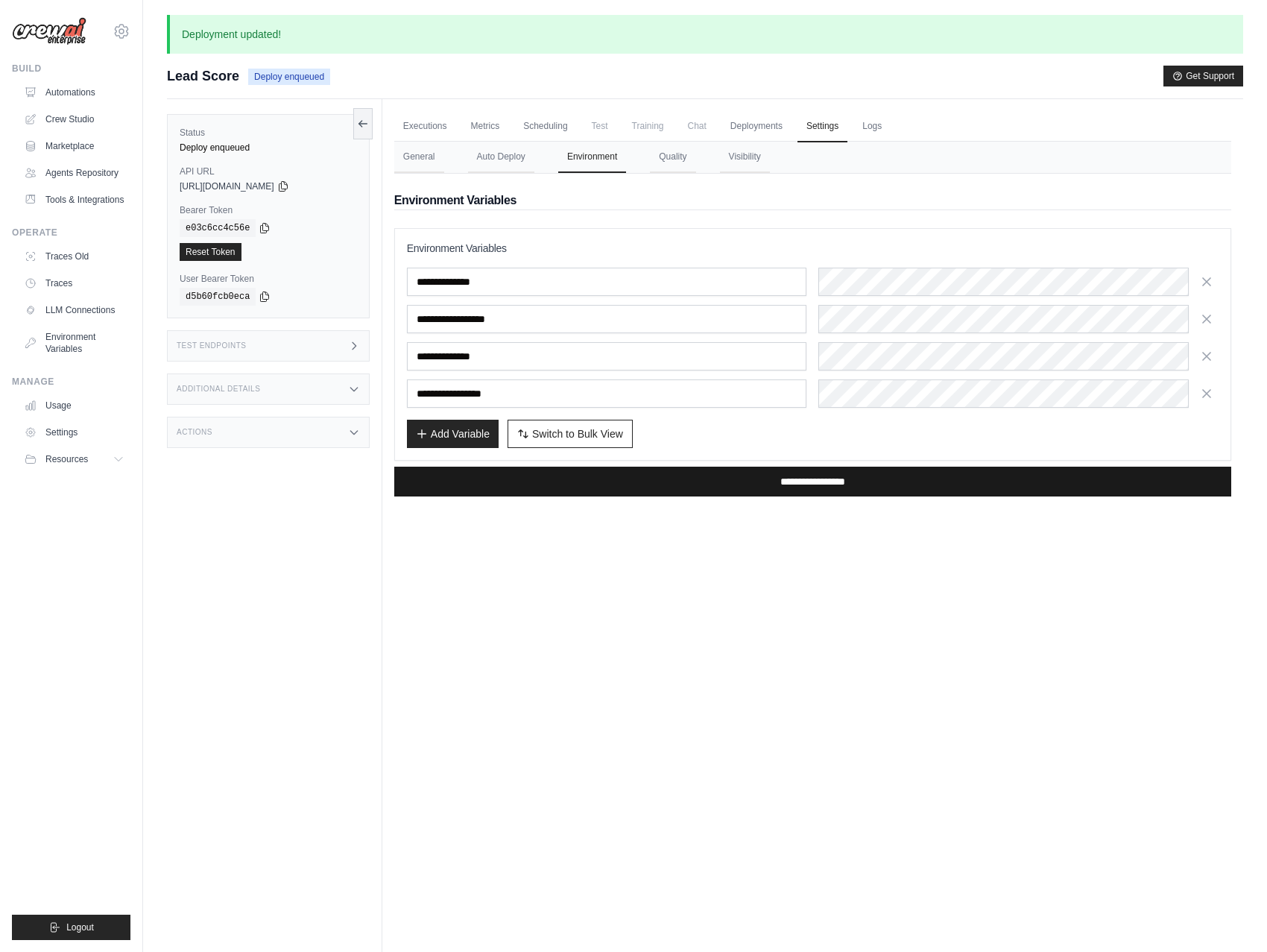
click at [796, 486] on input "**********" at bounding box center [813, 481] width 837 height 30
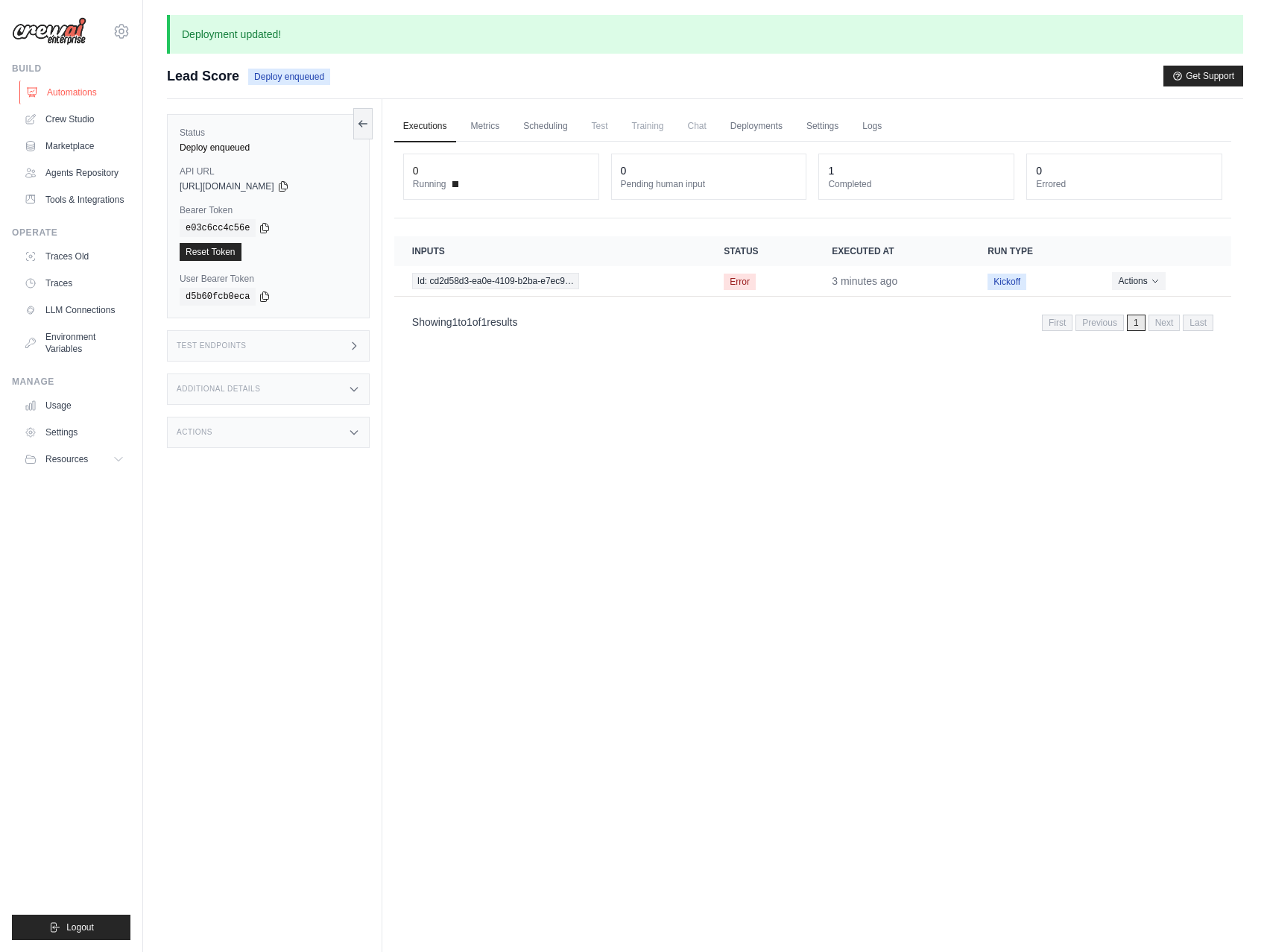
click at [93, 90] on link "Automations" at bounding box center [76, 92] width 113 height 24
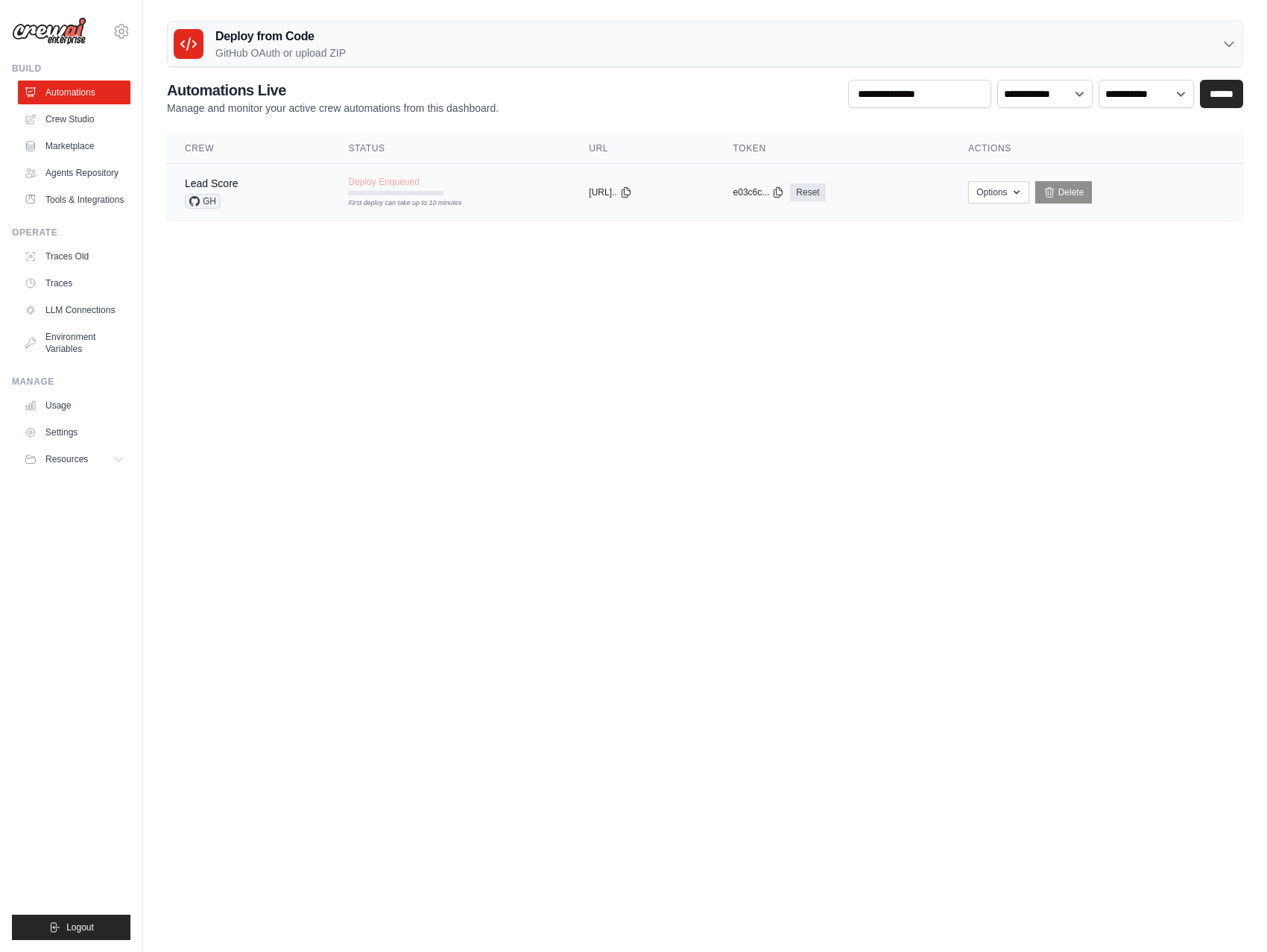
click at [458, 179] on td "Deploy Enqueued First deploy can take up to 10 minutes" at bounding box center [450, 186] width 241 height 43
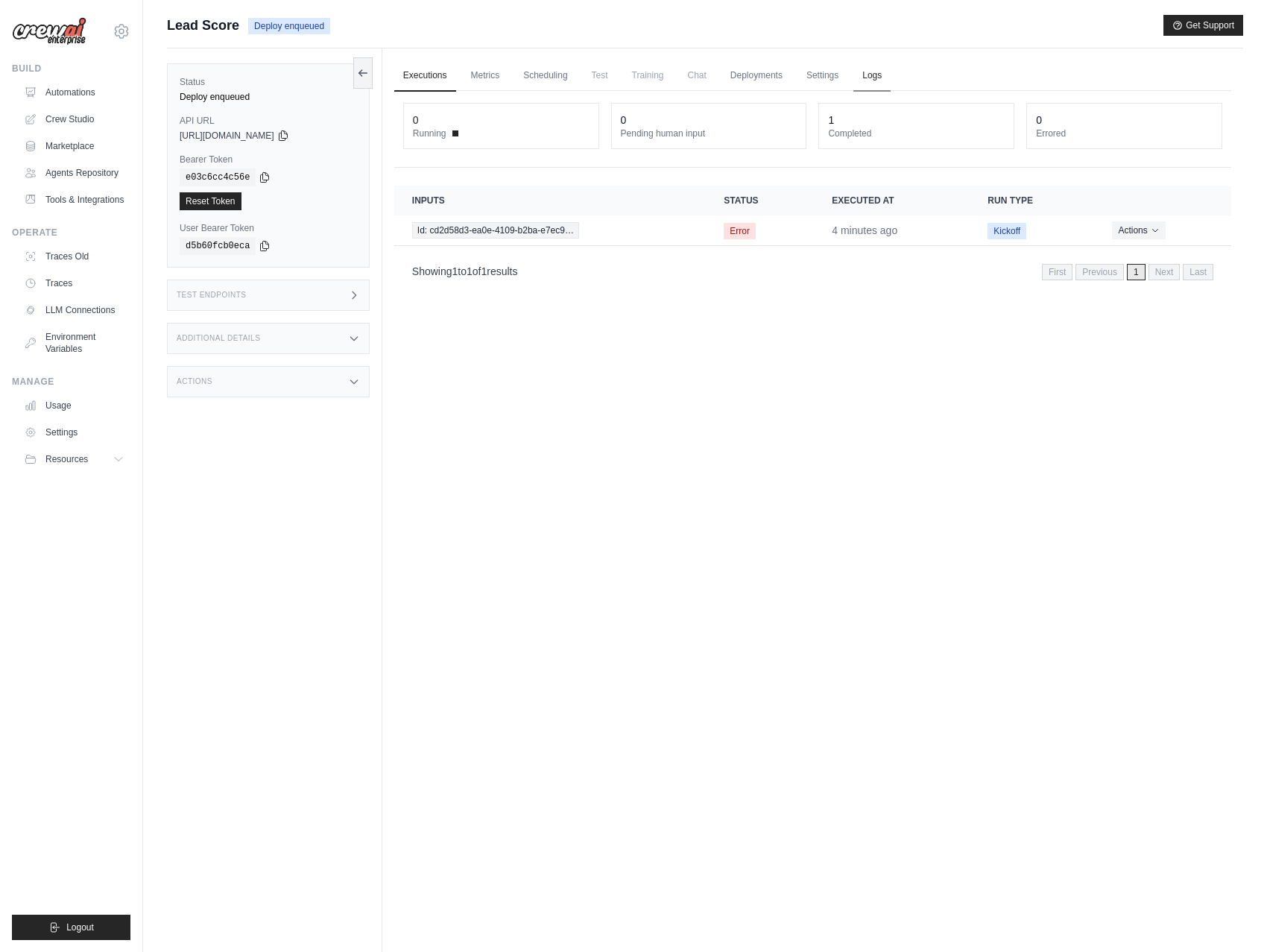
click at [878, 76] on link "Logs" at bounding box center [872, 76] width 37 height 32
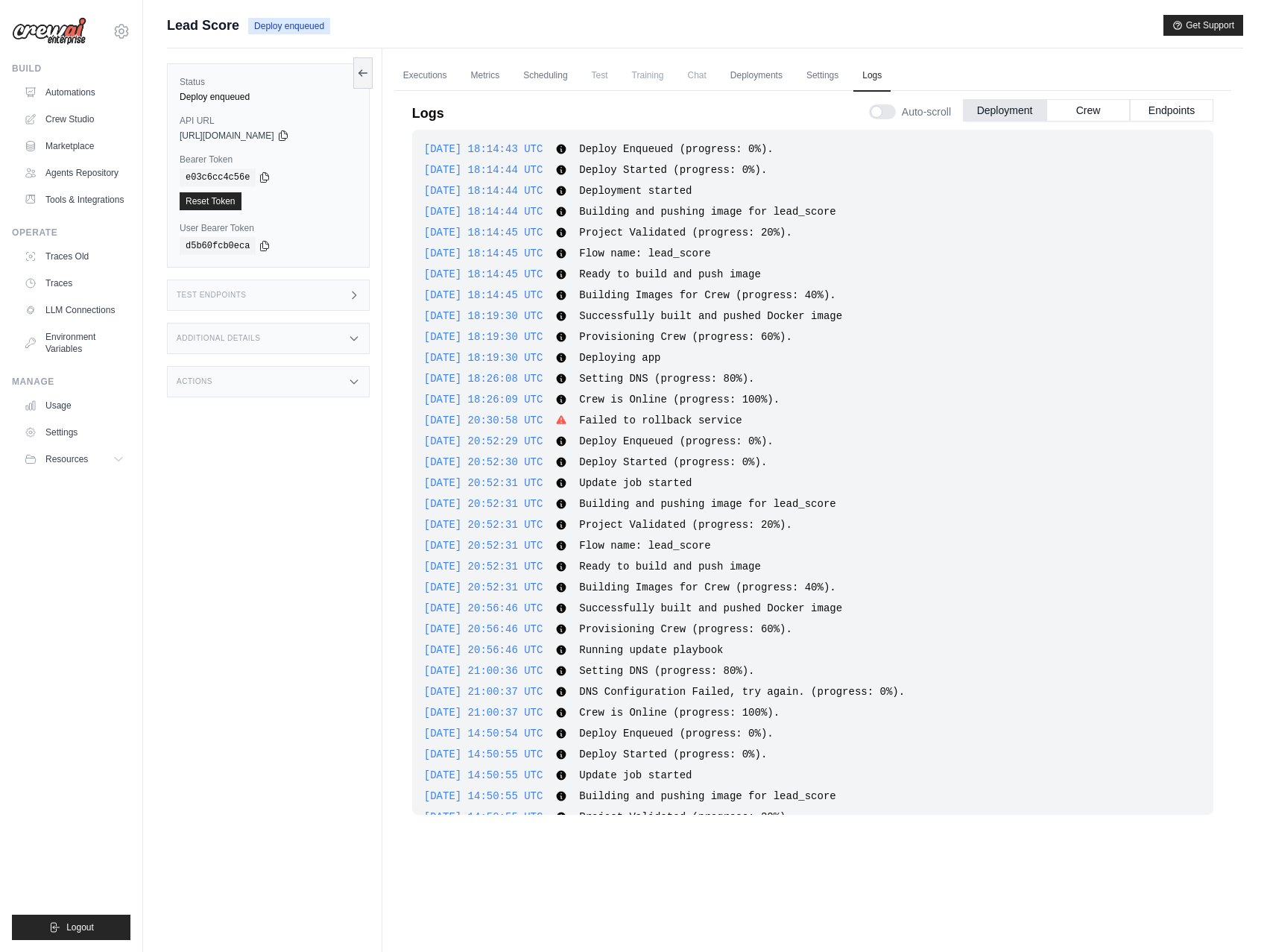
scroll to position [146, 0]
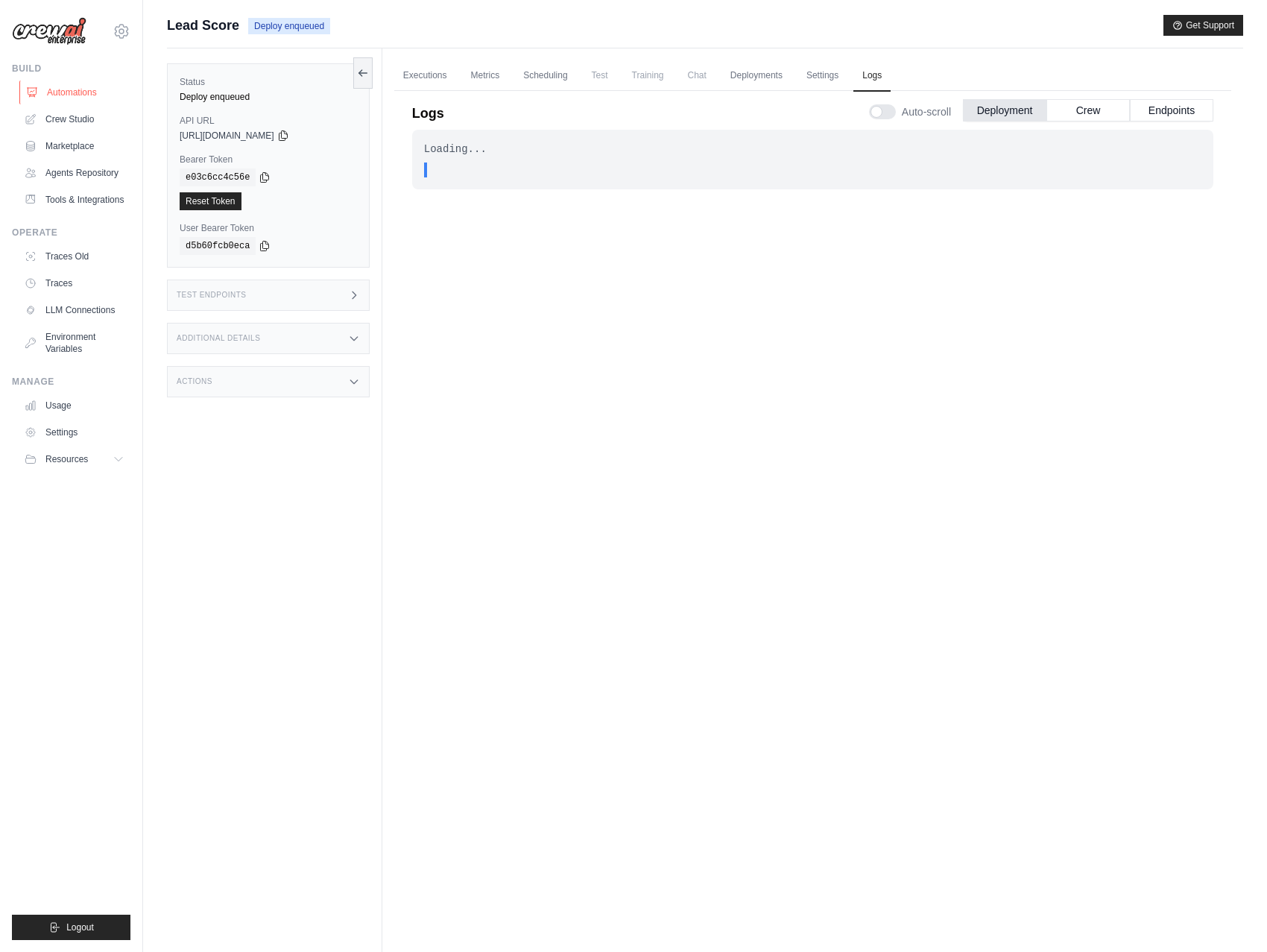
click at [56, 84] on link "Automations" at bounding box center [76, 92] width 113 height 24
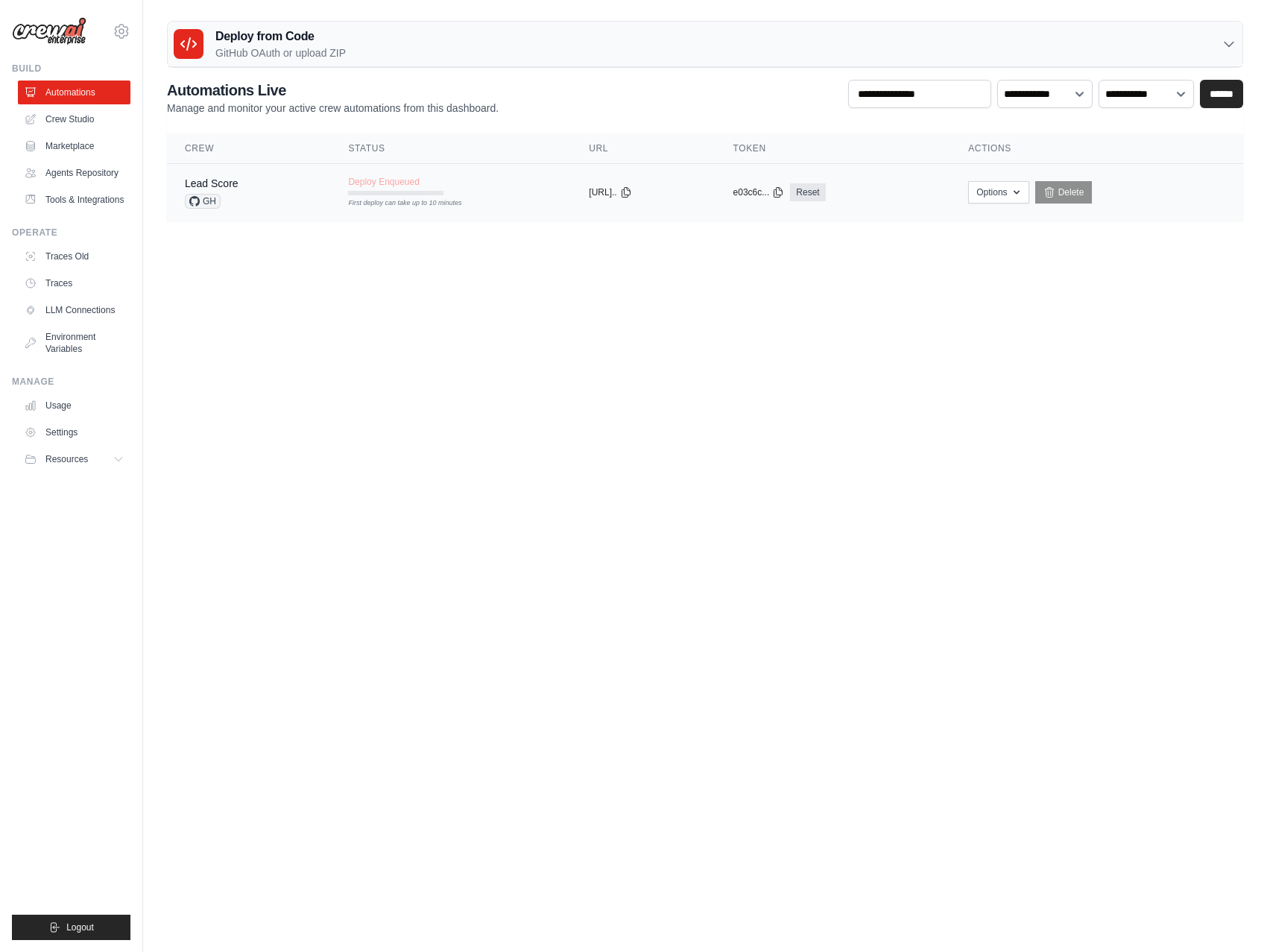
click at [444, 183] on td "Deploy Enqueued First deploy can take up to 10 minutes" at bounding box center [450, 186] width 241 height 43
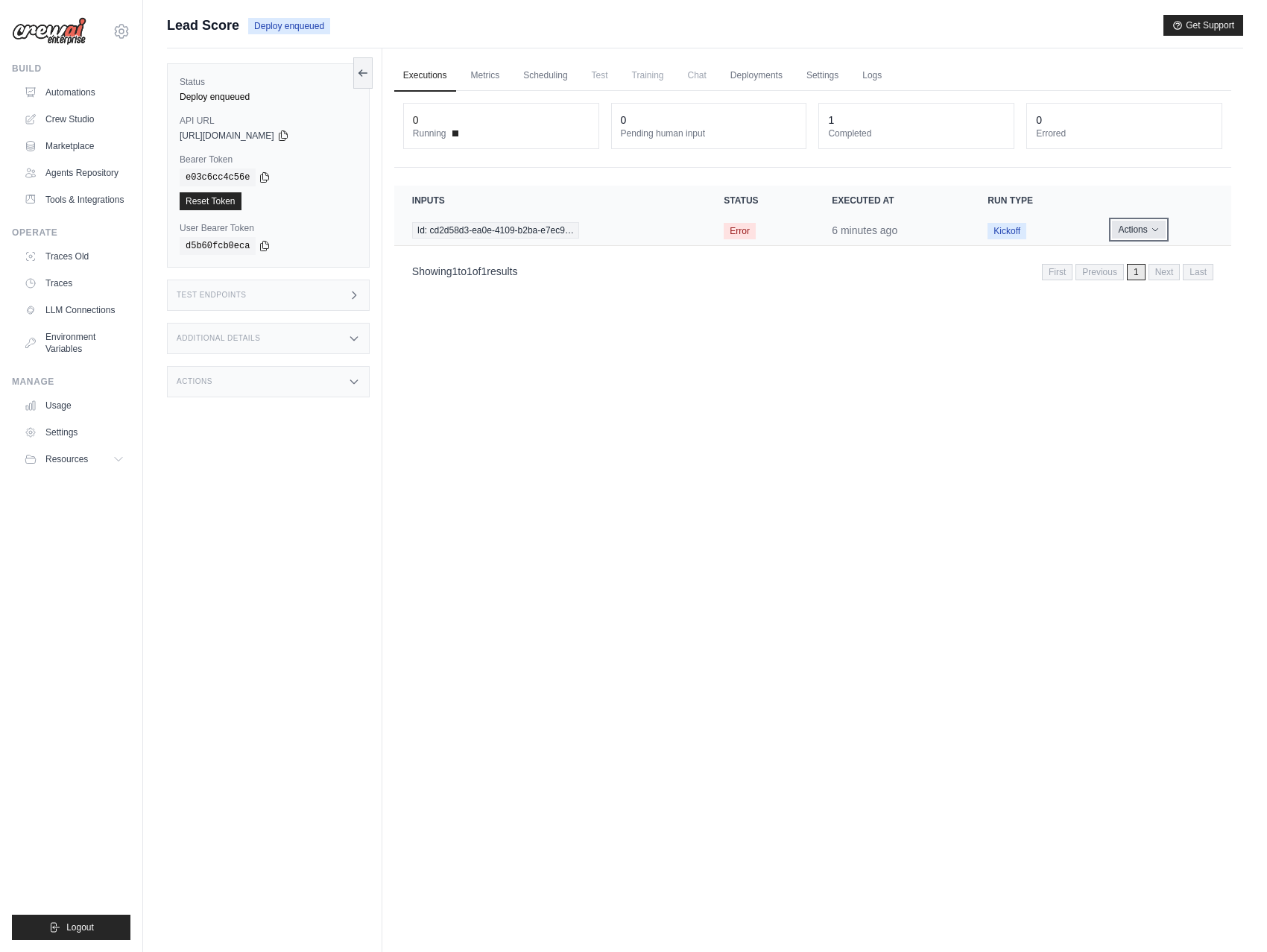
click at [1131, 232] on button "Actions" at bounding box center [1138, 229] width 53 height 18
drag, startPoint x: 965, startPoint y: 267, endPoint x: 958, endPoint y: 260, distance: 9.9
click at [965, 267] on div "Showing 1 to 1 of 1 results First Previous 1 Next Last" at bounding box center [812, 271] width 801 height 21
click at [896, 81] on ul "Executions Metrics Scheduling Test Training Chat Deployments Settings Logs" at bounding box center [813, 76] width 837 height 31
click at [882, 76] on link "Logs" at bounding box center [872, 76] width 37 height 32
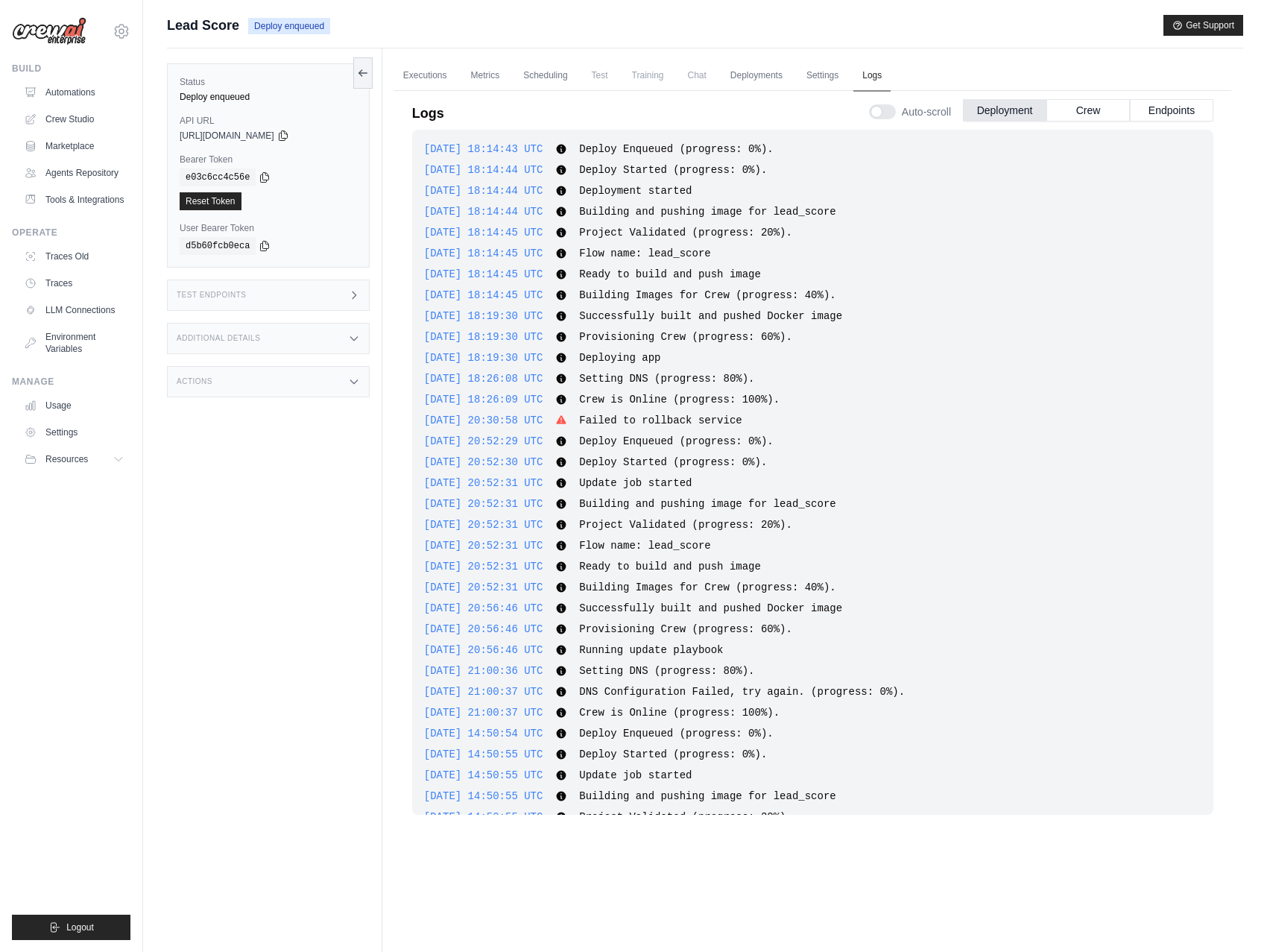
scroll to position [210, 0]
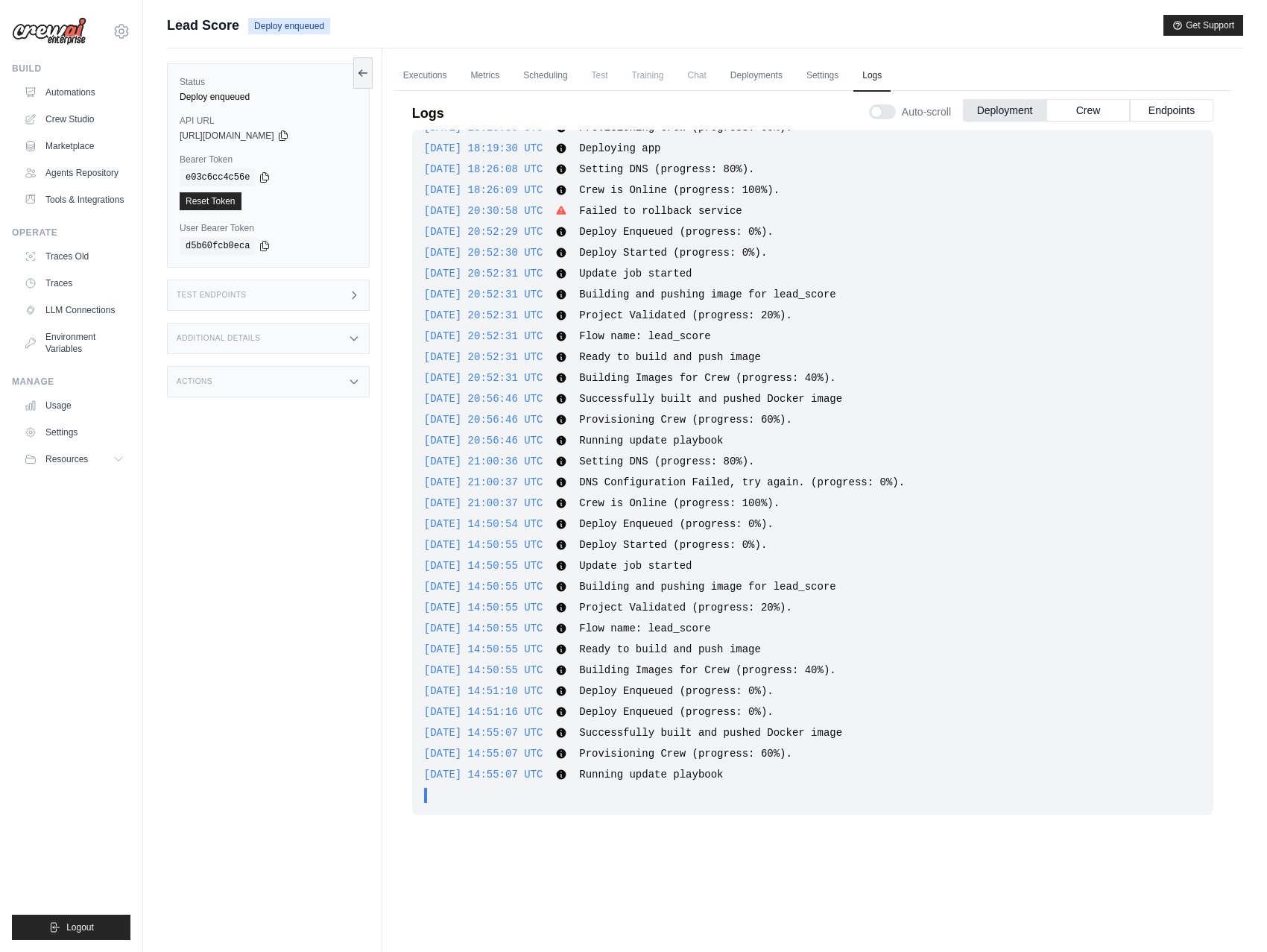
click at [261, 498] on div "Status Deploy enqueued API URL copied https://lead-score-18c574fa-4bd4-447c-814…" at bounding box center [274, 524] width 215 height 952
click at [78, 96] on link "Automations" at bounding box center [76, 92] width 113 height 24
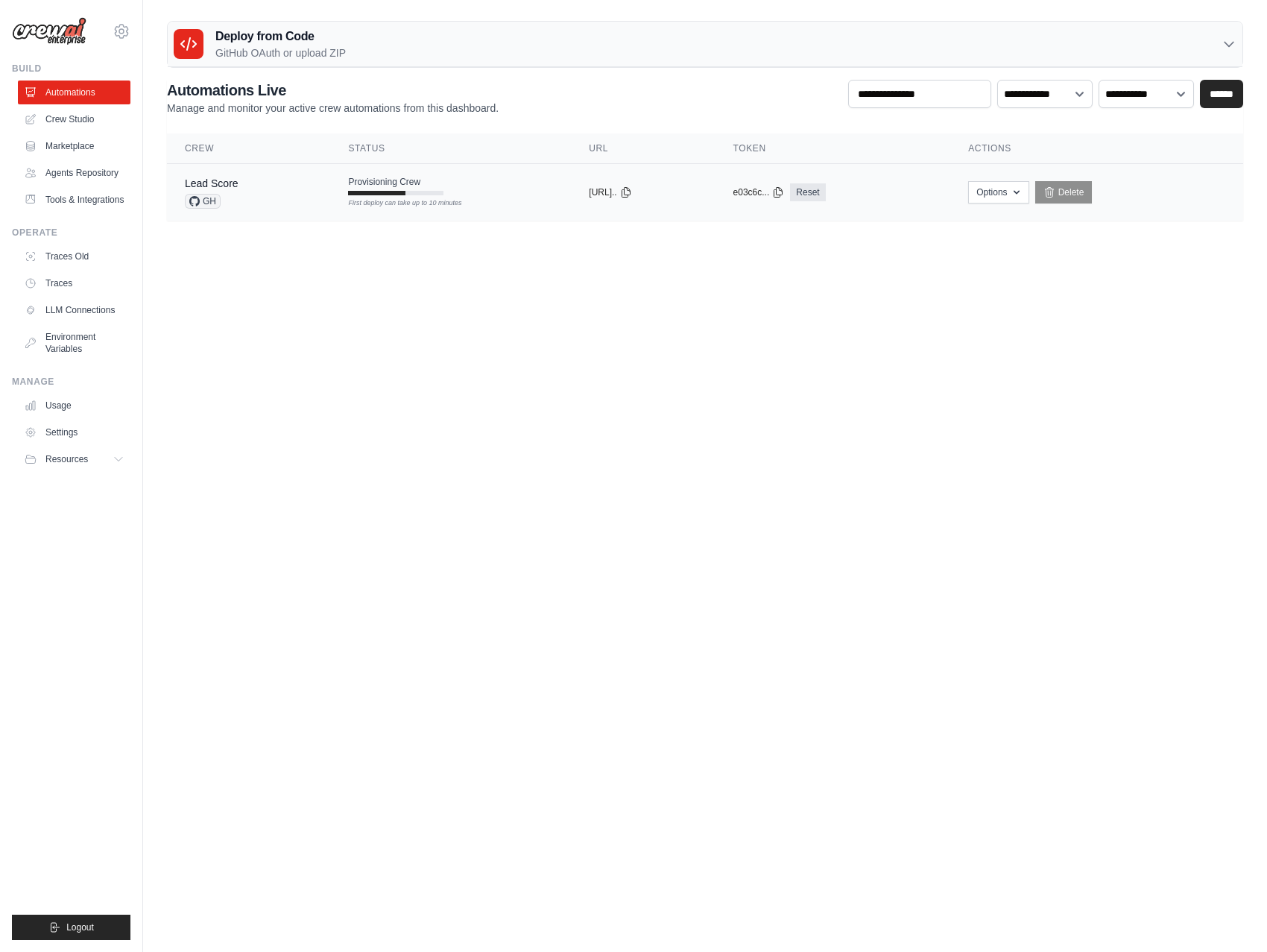
click at [447, 184] on td "Provisioning Crew First deploy can take up to 10 minutes" at bounding box center [450, 186] width 241 height 43
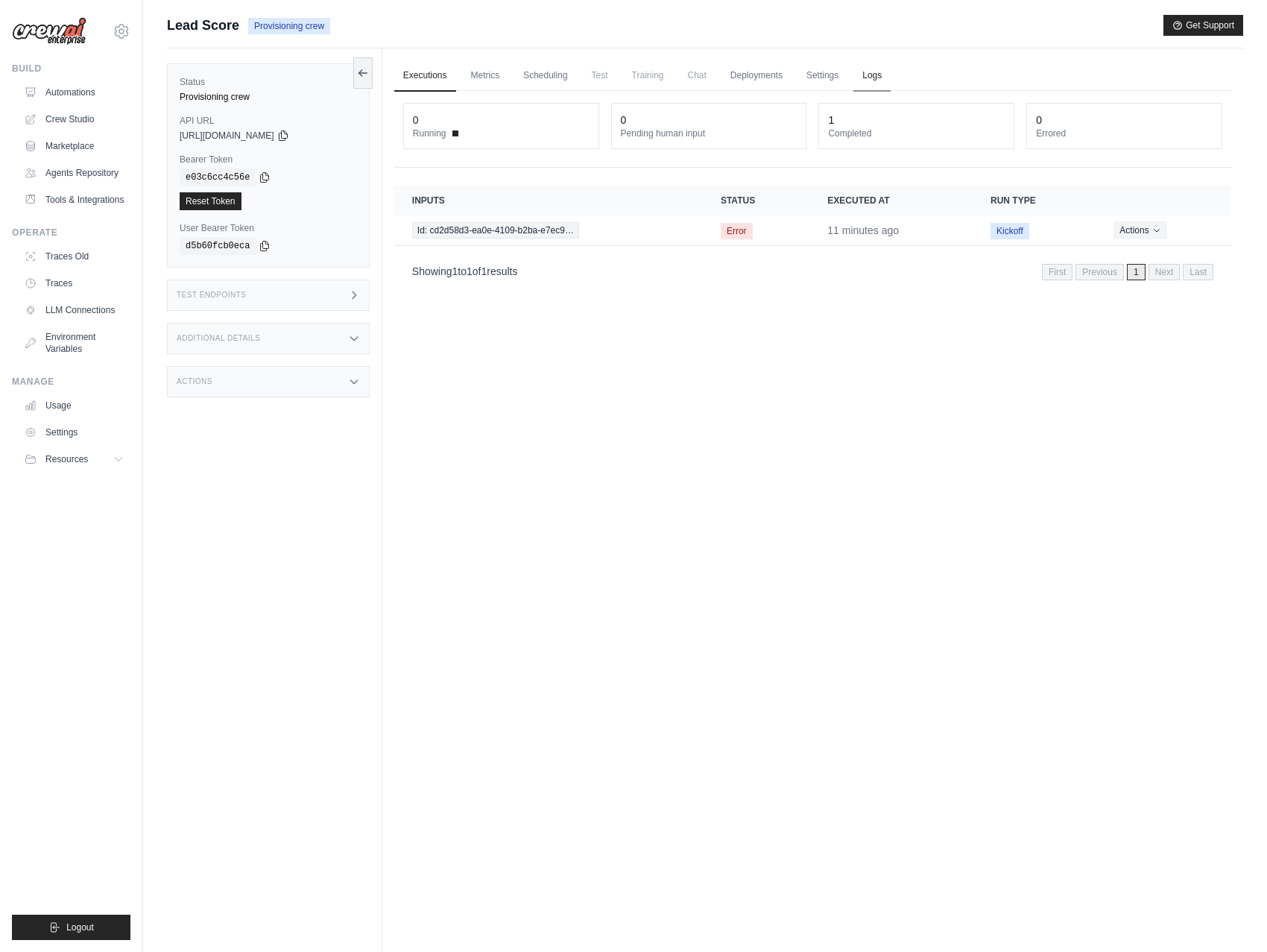
click at [866, 68] on link "Logs" at bounding box center [872, 76] width 37 height 32
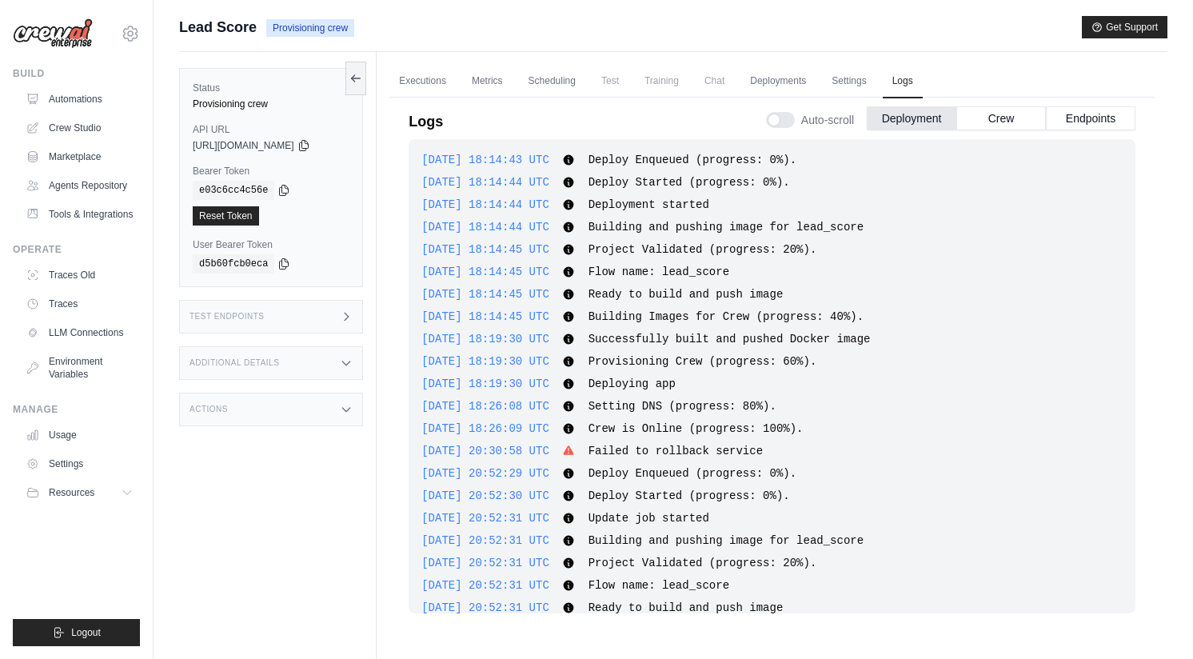
scroll to position [686, 0]
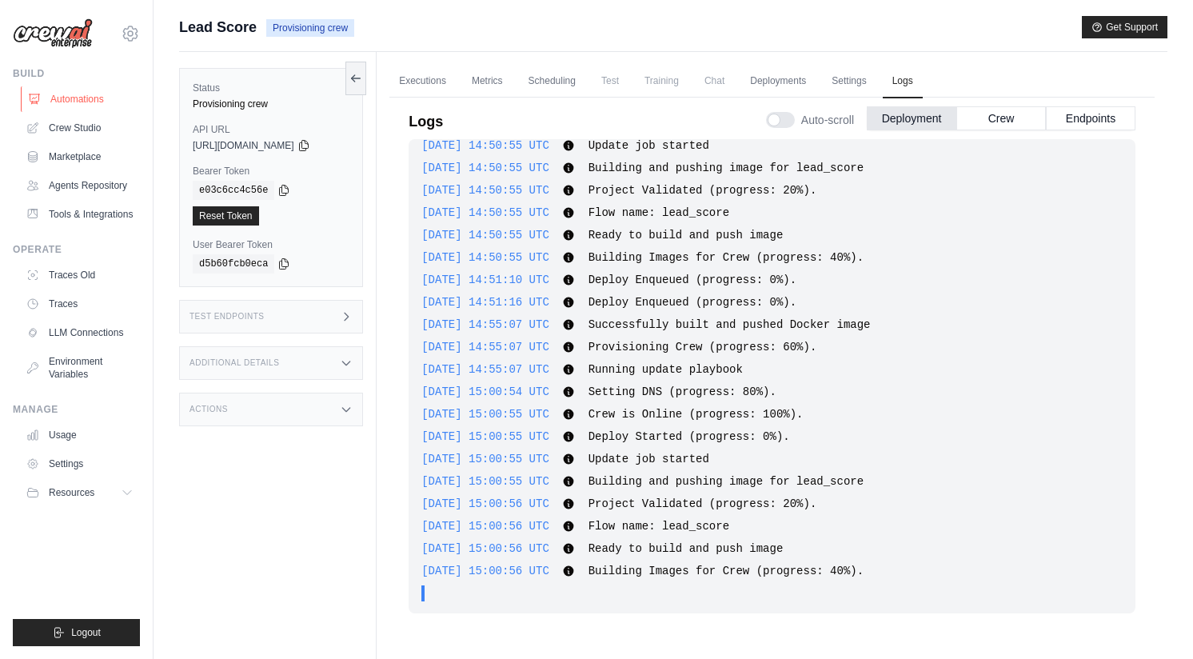
click at [57, 94] on link "Automations" at bounding box center [81, 99] width 121 height 26
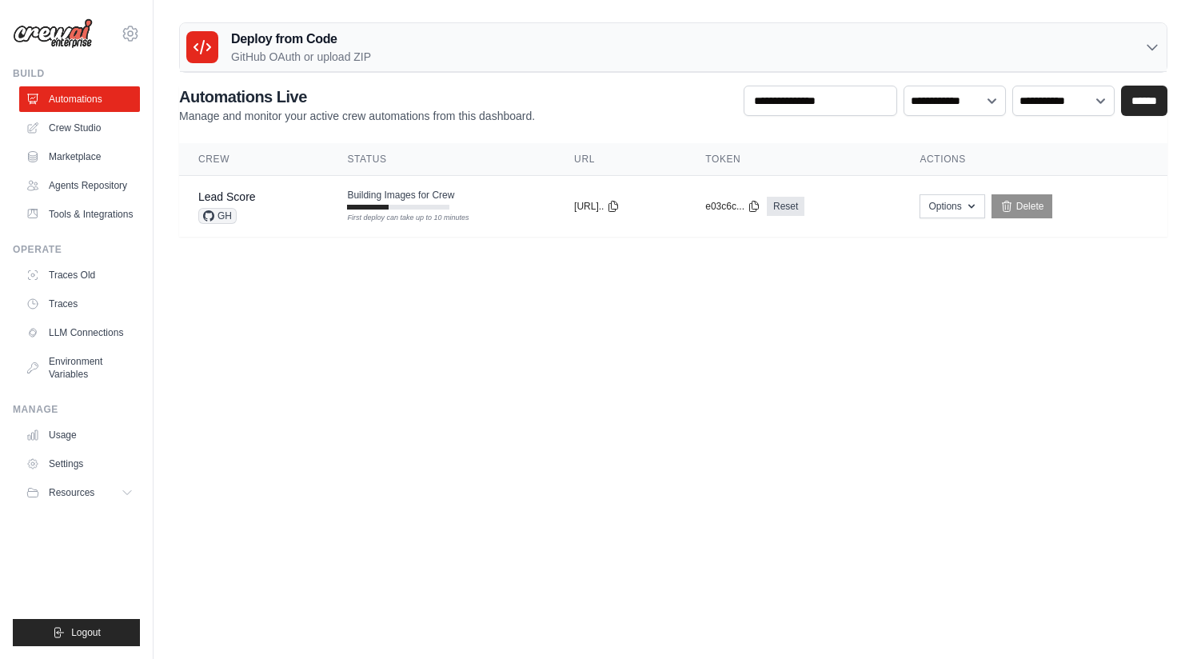
click at [294, 396] on body "[PERSON_NAME][EMAIL_ADDRESS][DOMAIN_NAME] Settings Build Automations" at bounding box center [596, 329] width 1193 height 659
click at [87, 97] on link "Automations" at bounding box center [81, 99] width 121 height 26
click at [435, 201] on div "Provisioning Crew First deploy can take up to 10 minutes" at bounding box center [399, 199] width 102 height 21
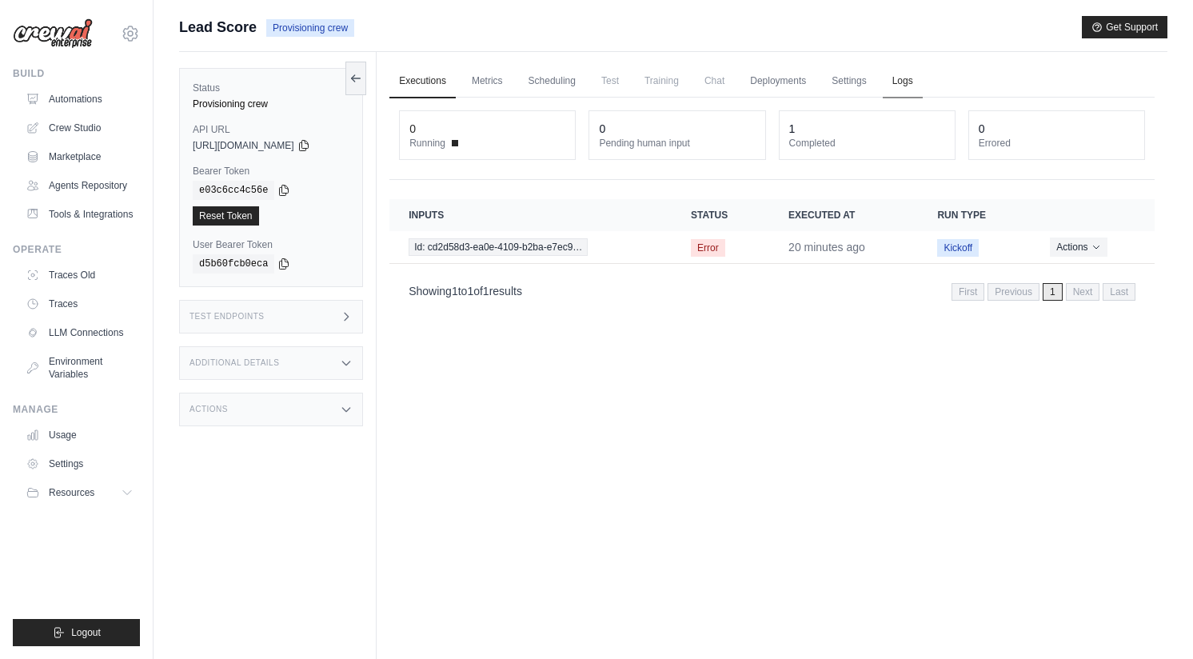
click at [902, 77] on link "Logs" at bounding box center [902, 82] width 40 height 34
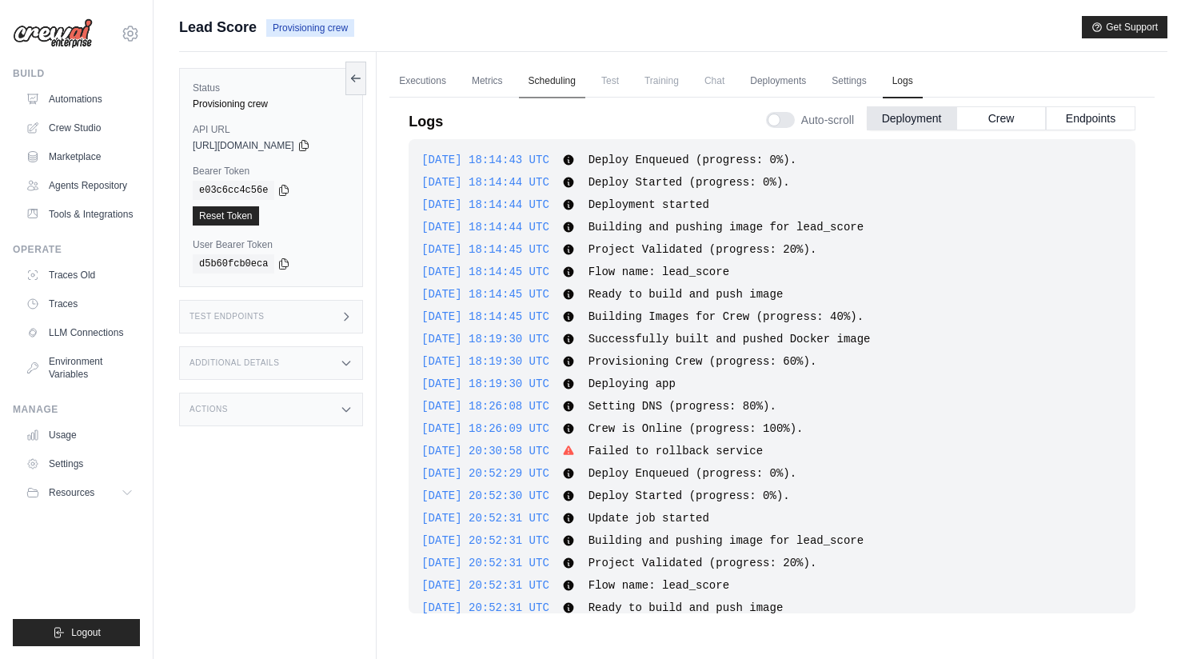
scroll to position [954, 0]
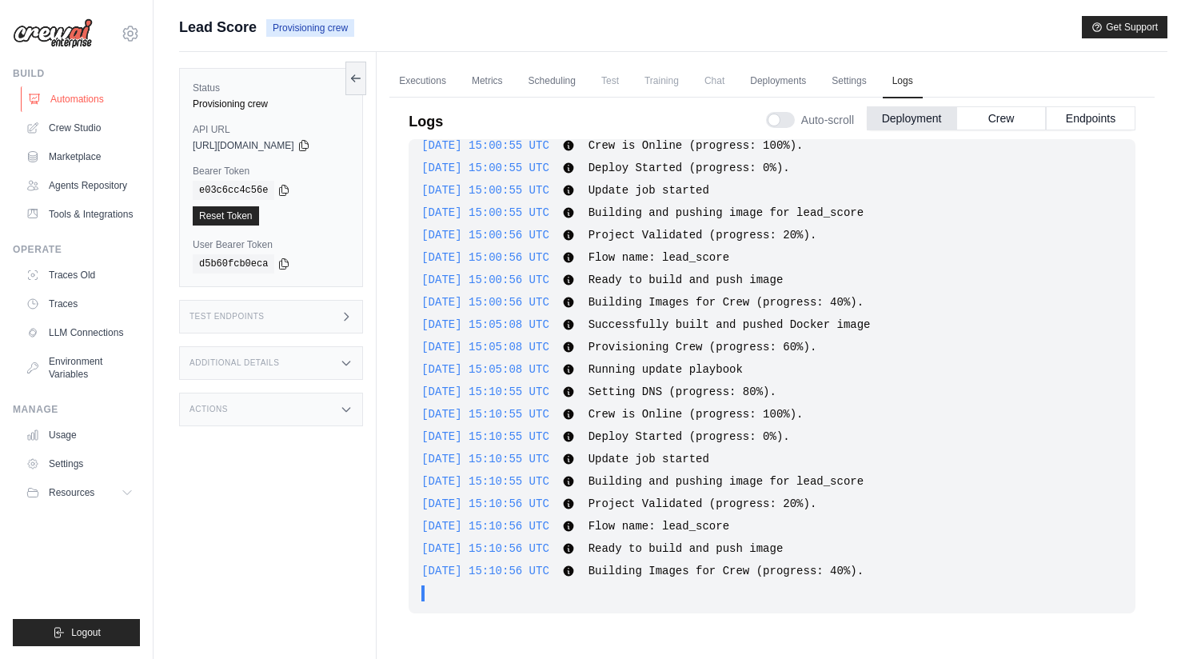
click at [101, 97] on link "Automations" at bounding box center [81, 99] width 121 height 26
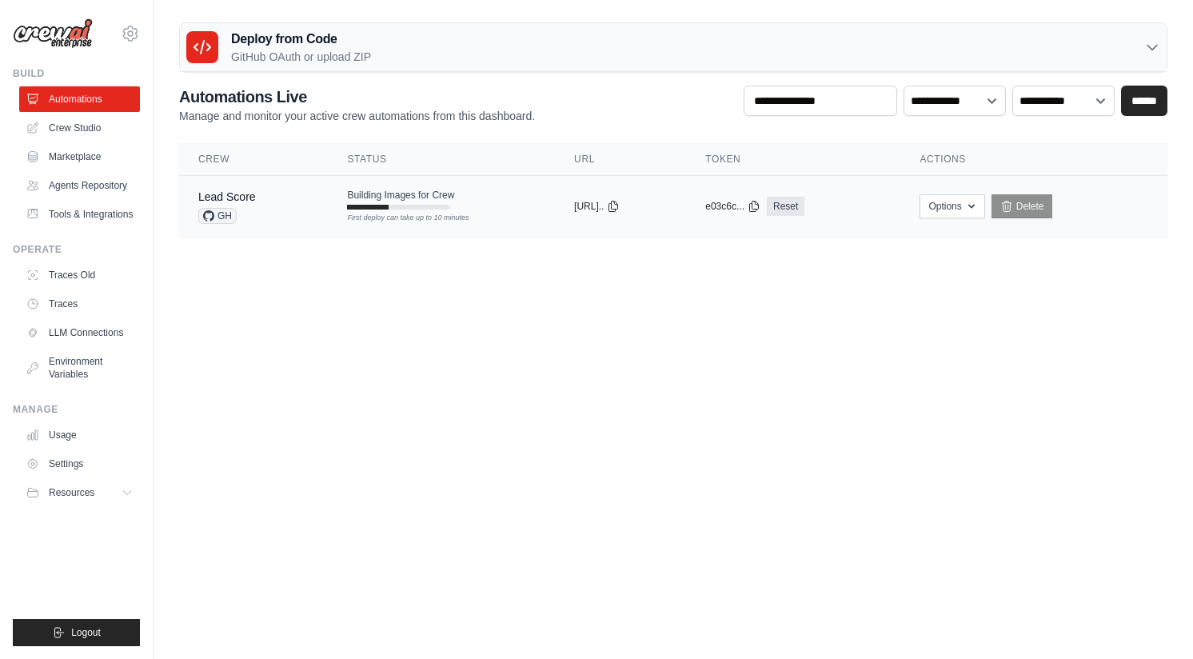
click at [420, 196] on span "Building Images for Crew" at bounding box center [400, 195] width 107 height 13
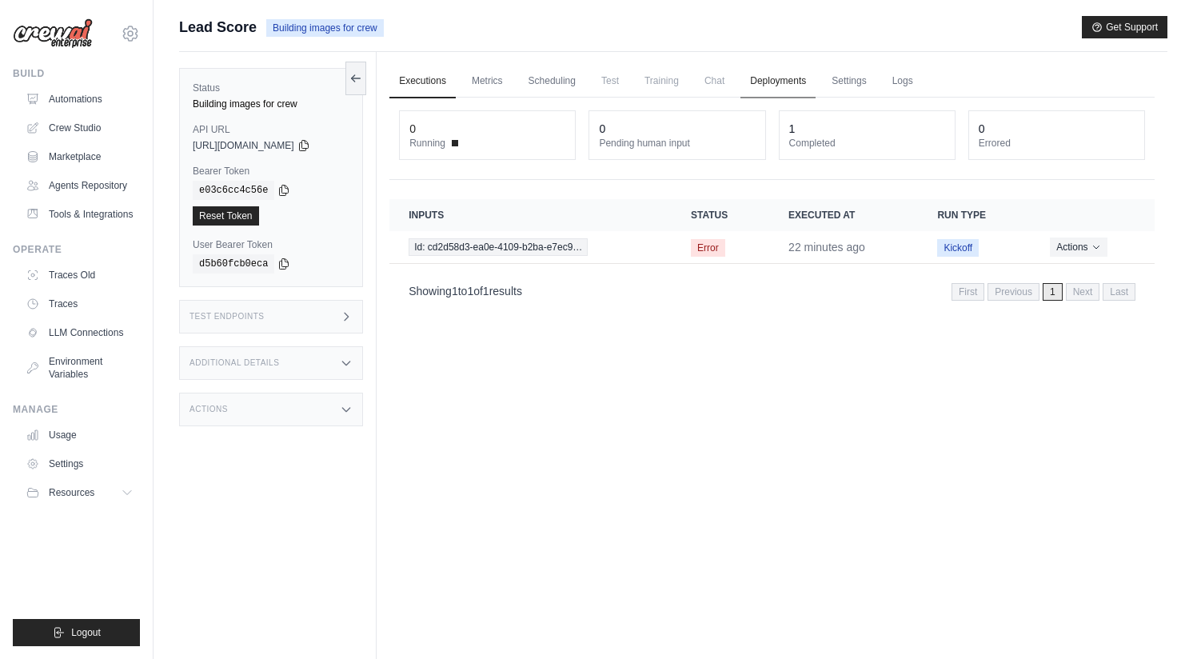
click at [776, 78] on link "Deployments" at bounding box center [777, 82] width 75 height 34
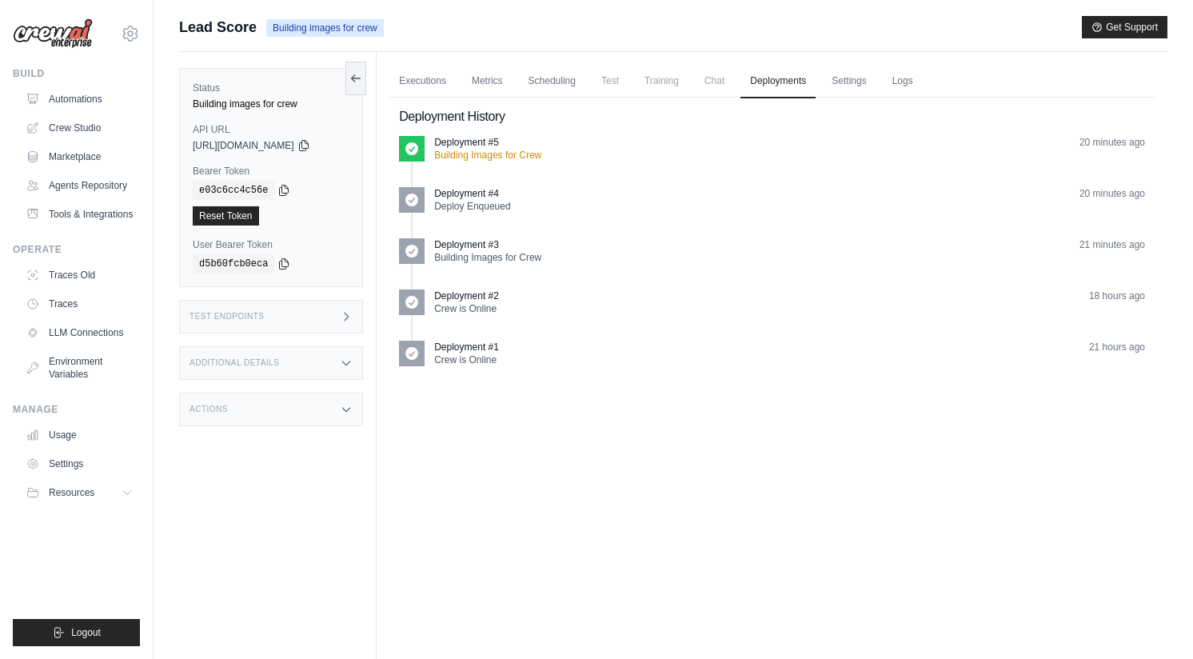
click at [930, 84] on ul "Executions Metrics Scheduling Test Training Chat Deployments Settings Logs" at bounding box center [771, 81] width 765 height 33
click at [906, 84] on link "Logs" at bounding box center [902, 82] width 40 height 34
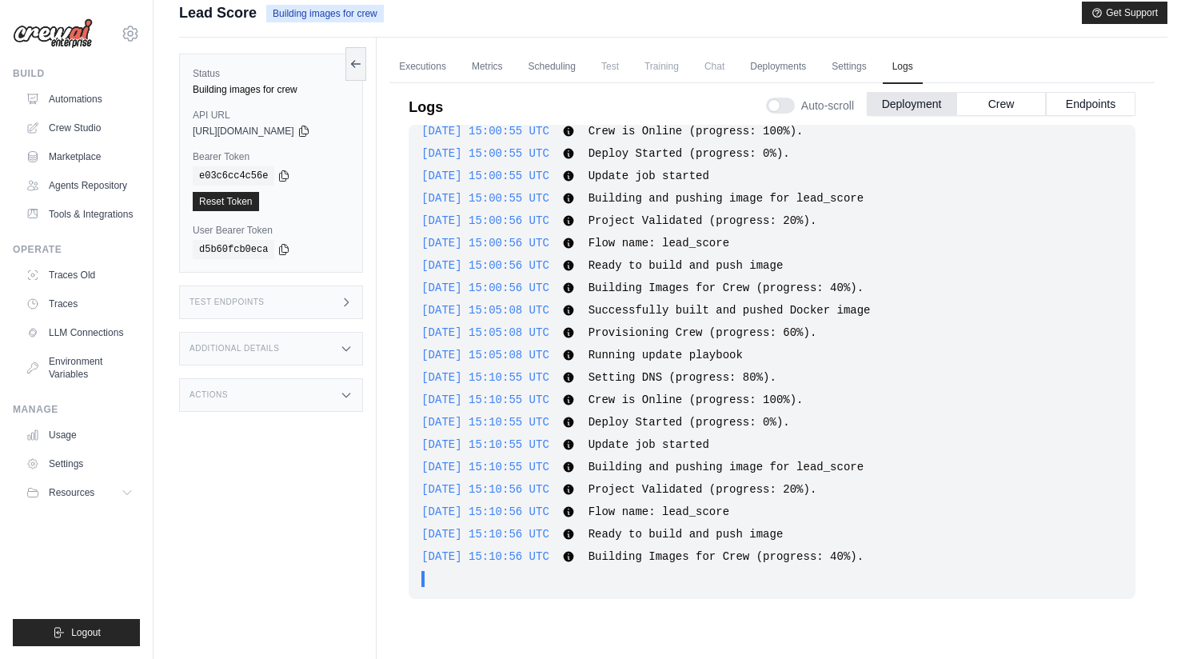
scroll to position [10, 0]
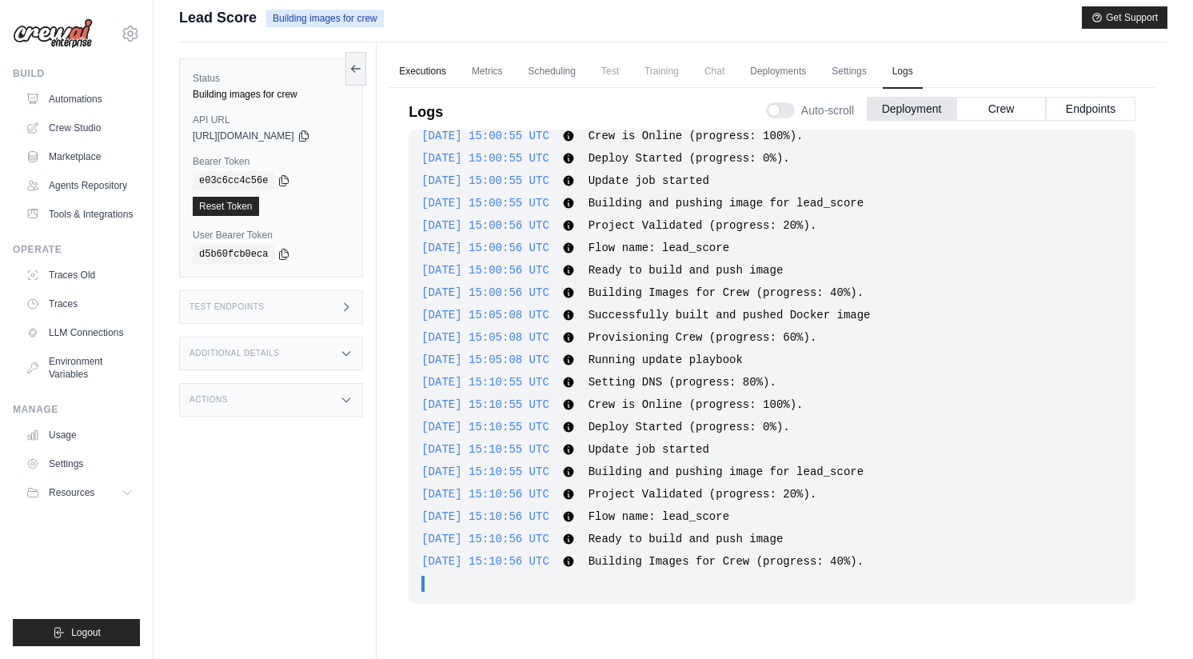
click at [426, 77] on link "Executions" at bounding box center [422, 72] width 66 height 34
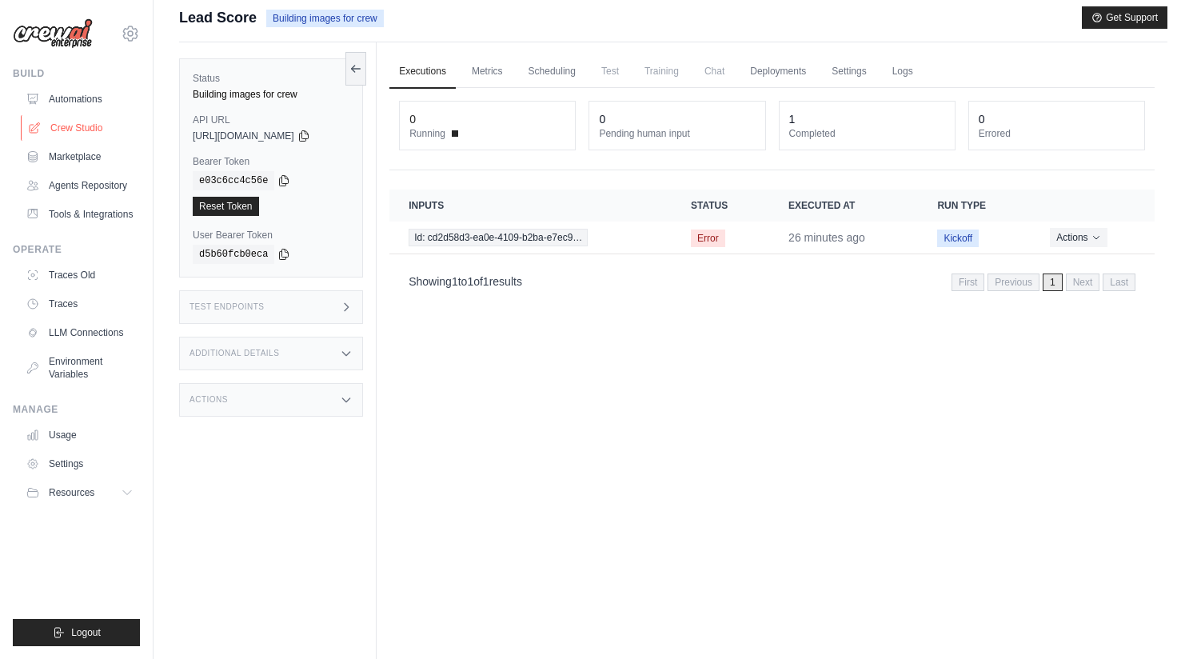
click at [94, 118] on link "Crew Studio" at bounding box center [81, 128] width 121 height 26
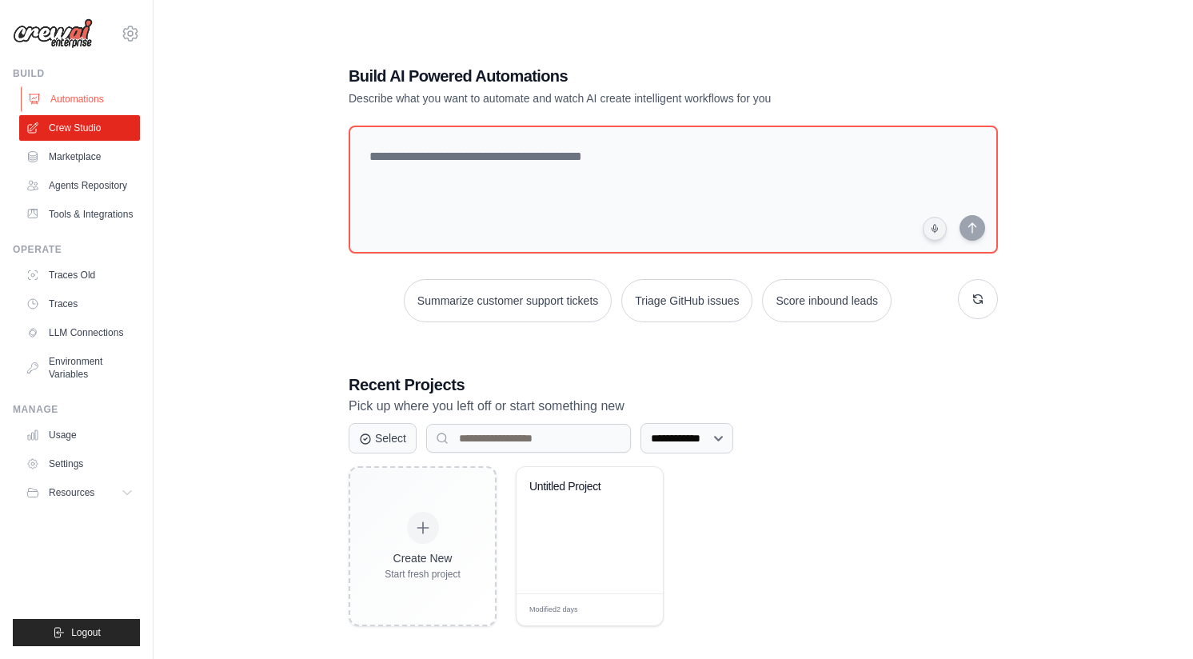
click at [94, 101] on link "Automations" at bounding box center [81, 99] width 121 height 26
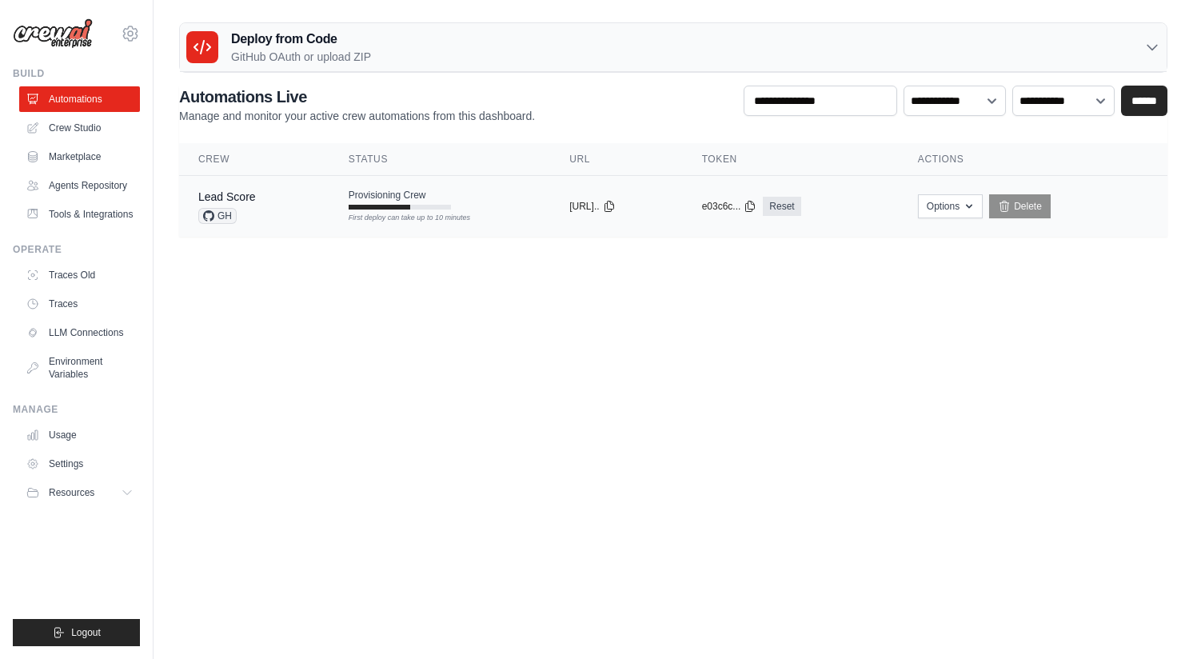
click at [432, 197] on div "Provisioning Crew First deploy can take up to 10 minutes" at bounding box center [399, 199] width 102 height 21
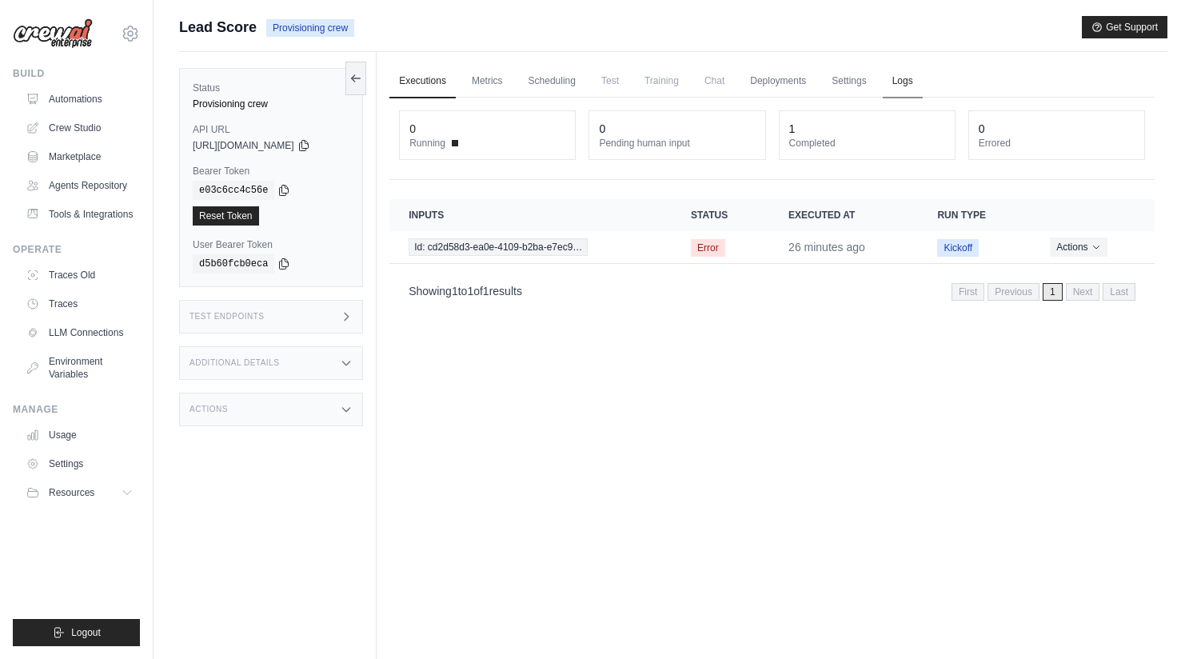
click at [910, 89] on link "Logs" at bounding box center [902, 82] width 40 height 34
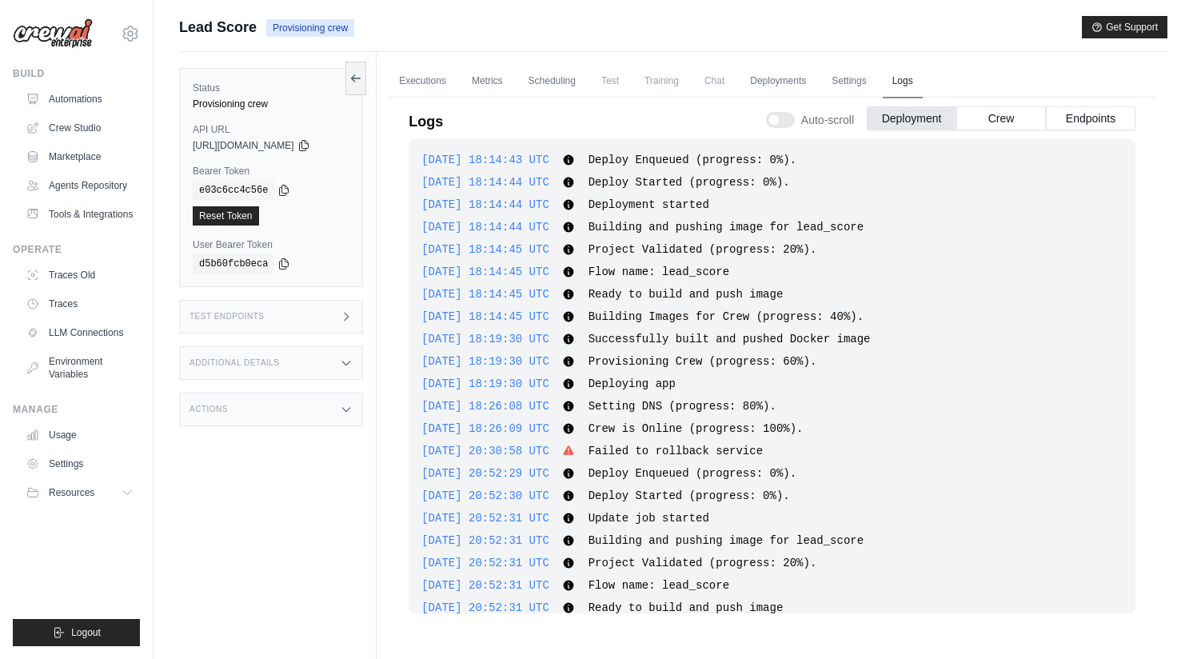
scroll to position [1006, 0]
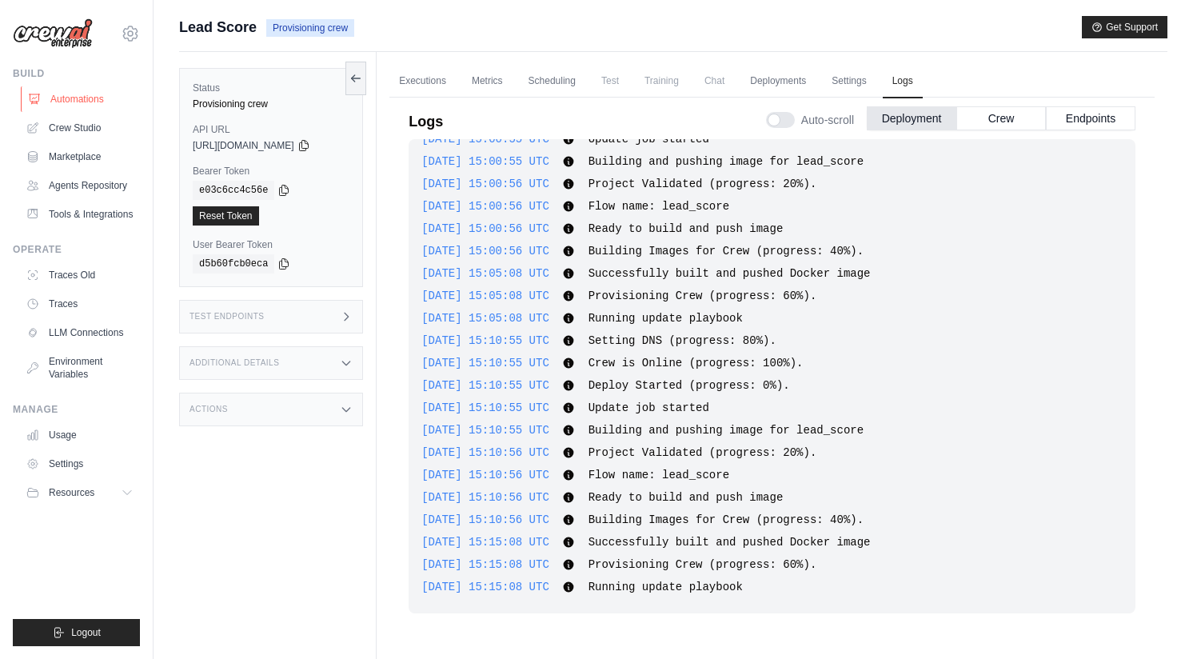
click at [70, 92] on link "Automations" at bounding box center [81, 99] width 121 height 26
